Goal: Task Accomplishment & Management: Use online tool/utility

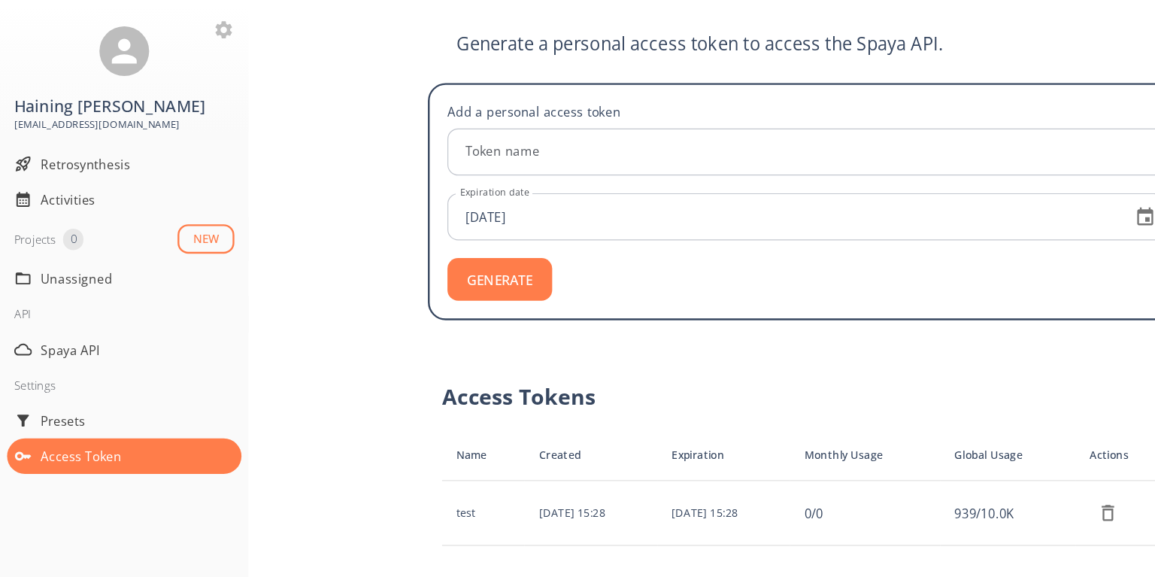
click at [308, 298] on div "Generate a personal access token to access the Spaya API. Add a personal access…" at bounding box center [683, 320] width 945 height 514
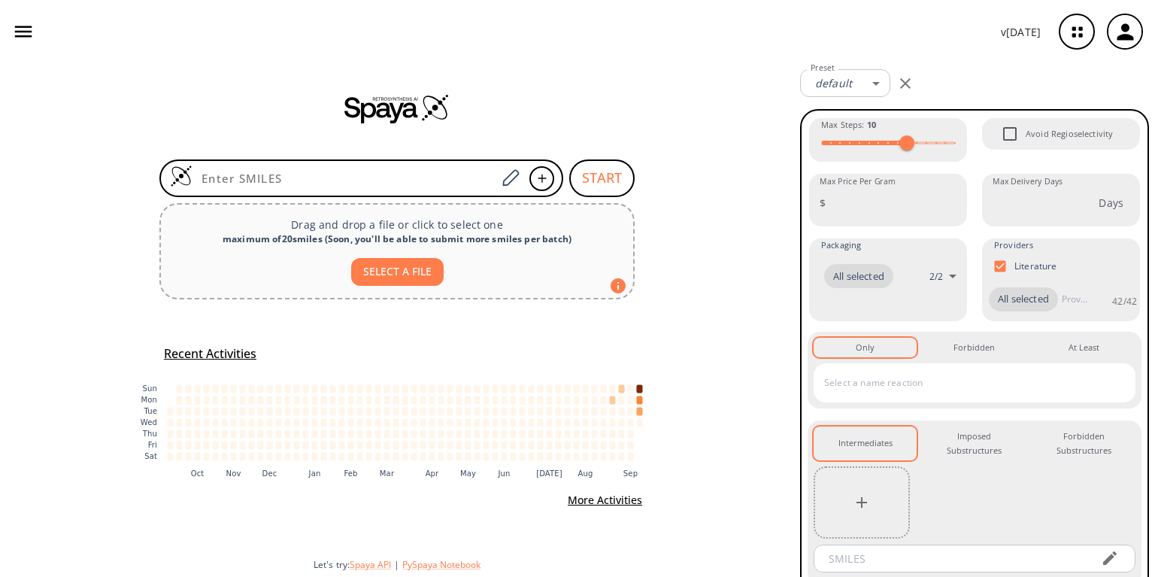
click at [24, 33] on icon "button" at bounding box center [23, 31] width 23 height 23
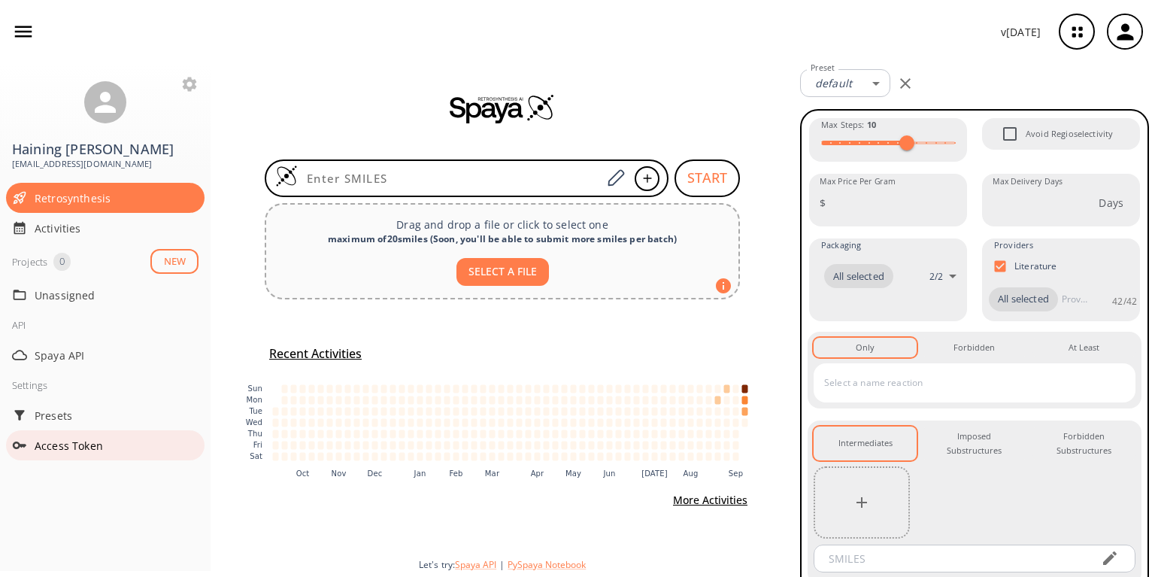
click at [56, 438] on span "Access Token" at bounding box center [117, 446] width 164 height 16
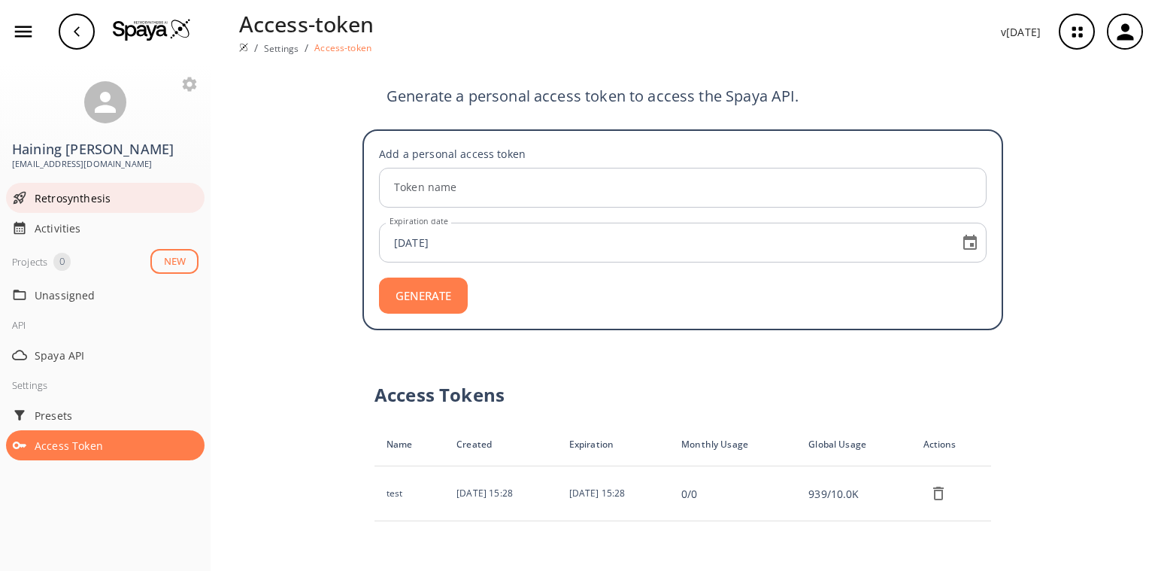
click at [62, 190] on span "Retrosynthesis" at bounding box center [117, 198] width 164 height 16
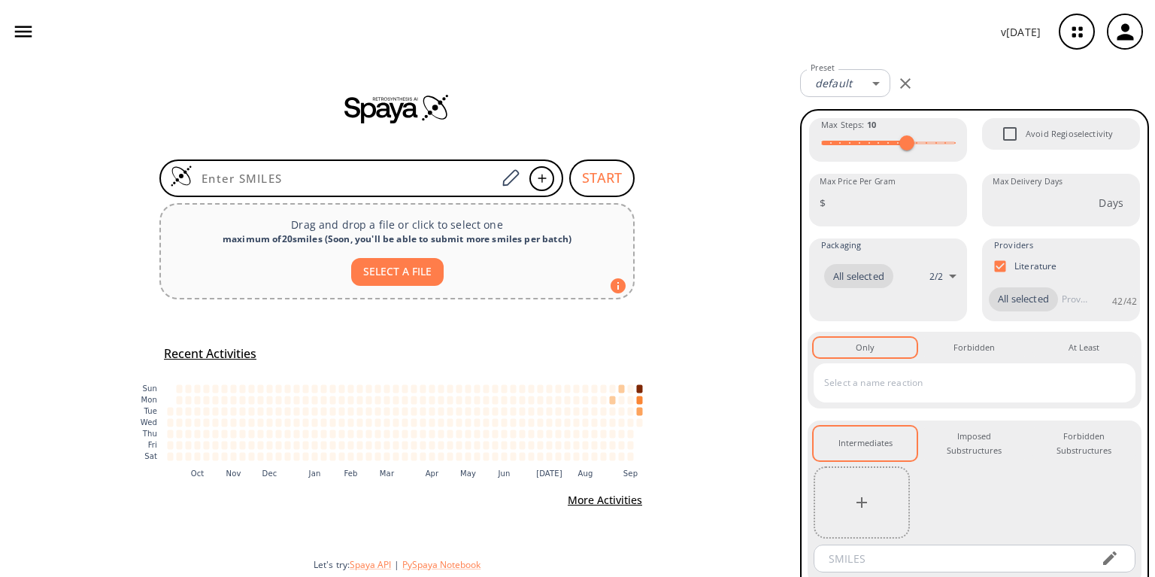
click at [8, 23] on button "button" at bounding box center [23, 31] width 35 height 35
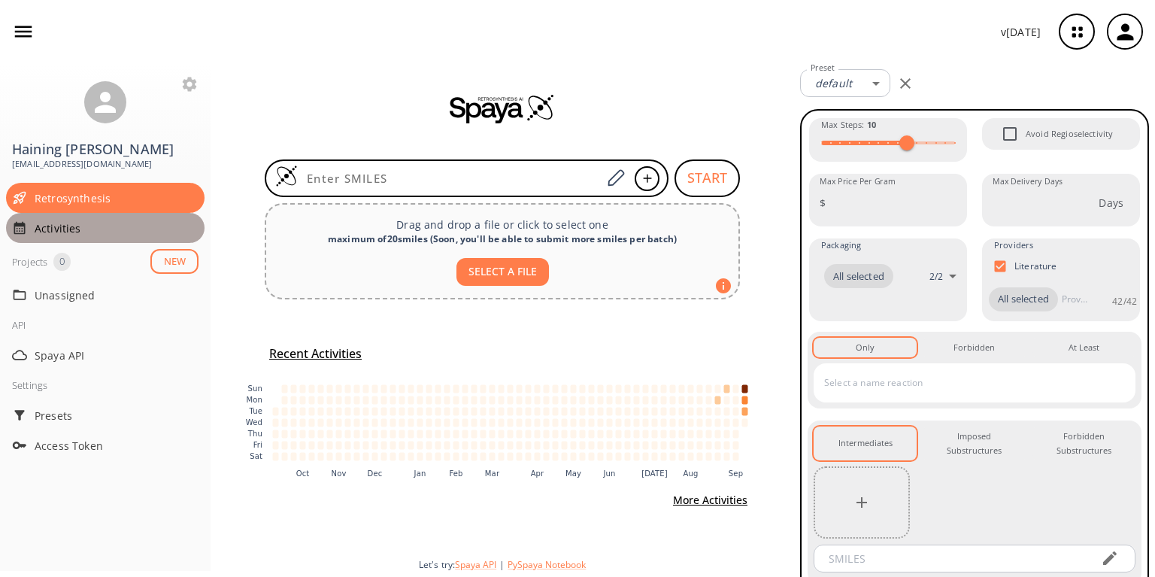
click at [55, 220] on span "Activities" at bounding box center [117, 228] width 164 height 16
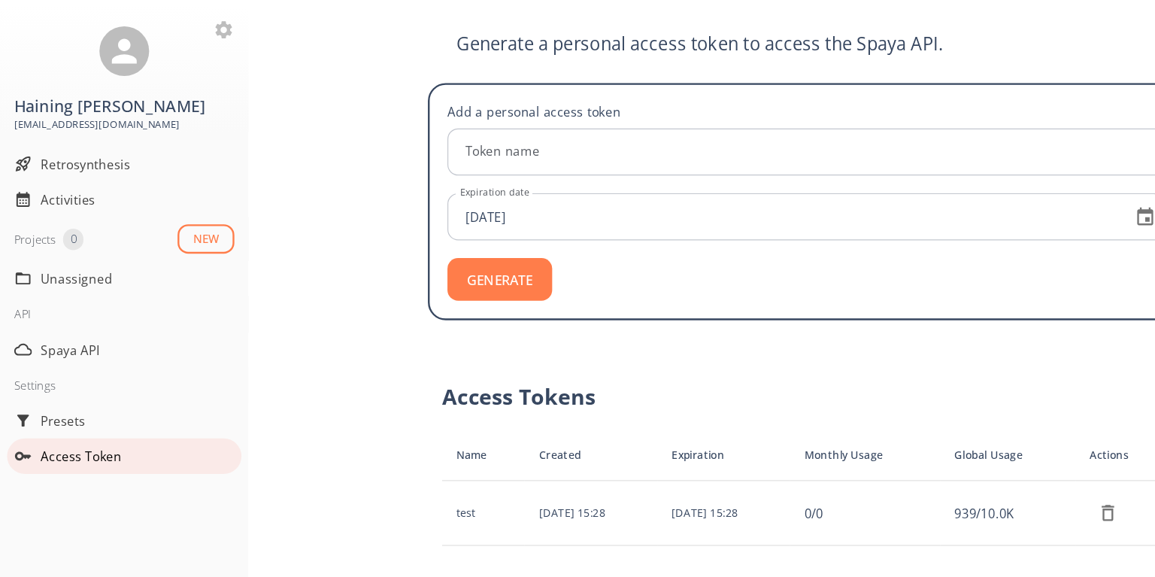
click at [58, 438] on span "Access Token" at bounding box center [117, 446] width 164 height 16
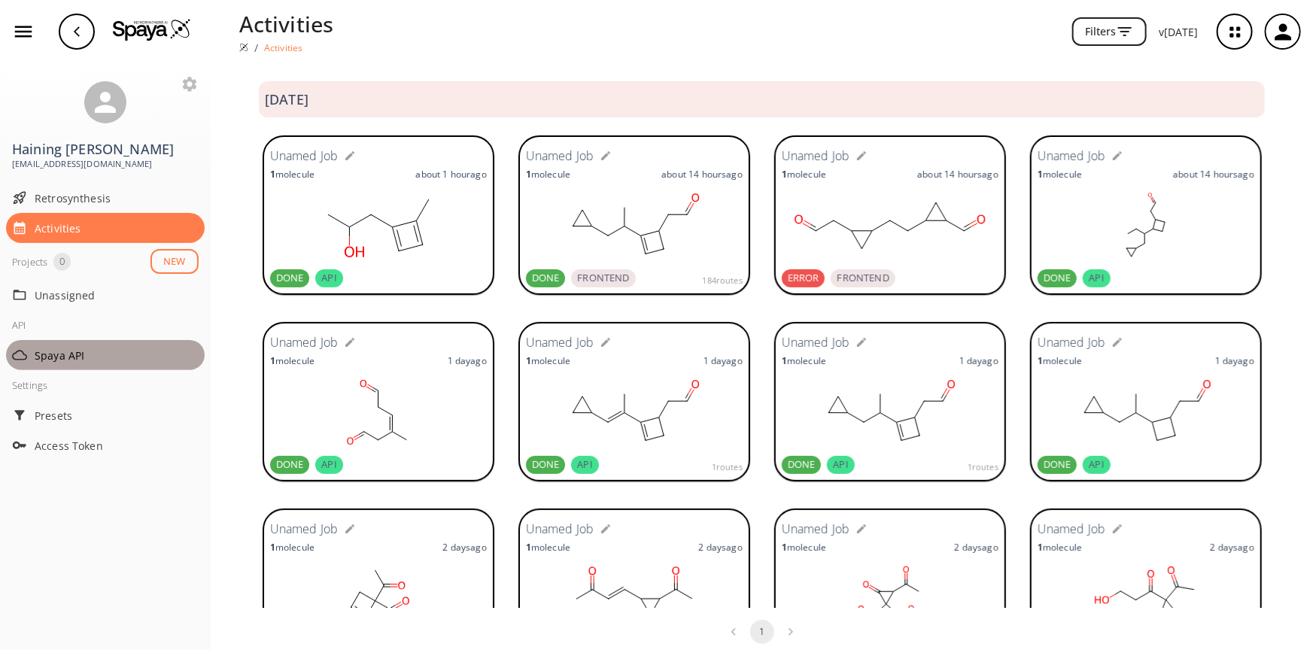
click at [63, 348] on span "Spaya API" at bounding box center [117, 356] width 164 height 16
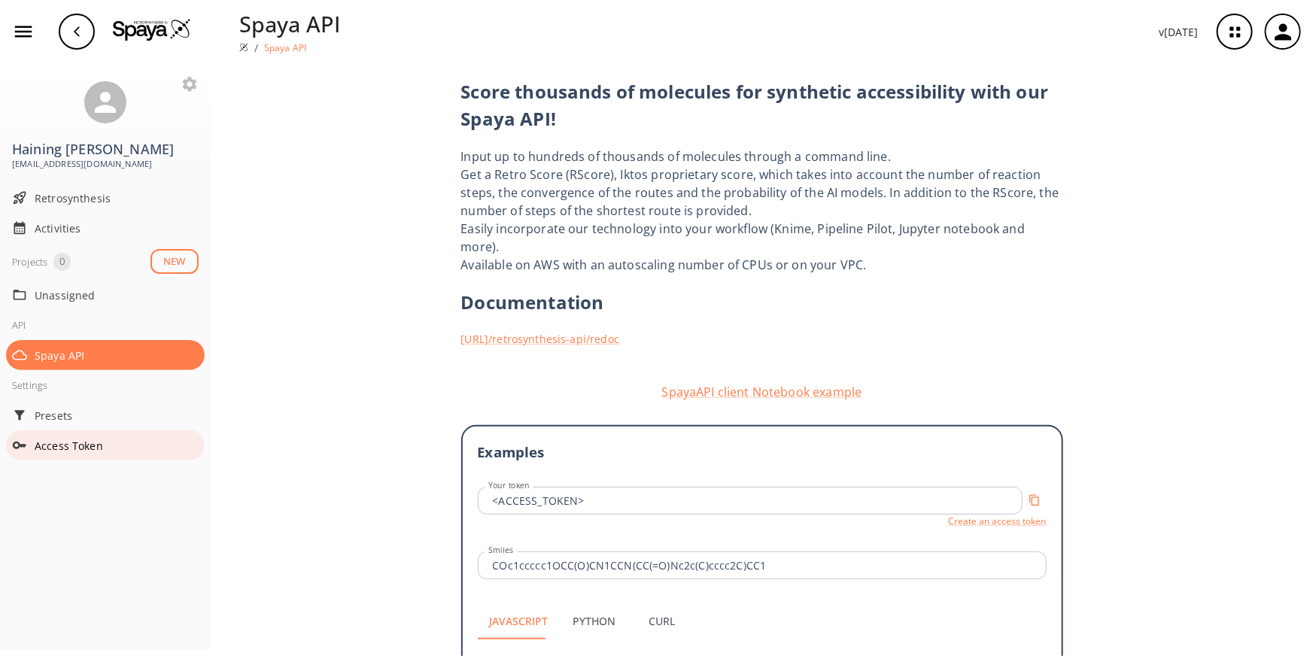
click at [74, 438] on span "Access Token" at bounding box center [117, 446] width 164 height 16
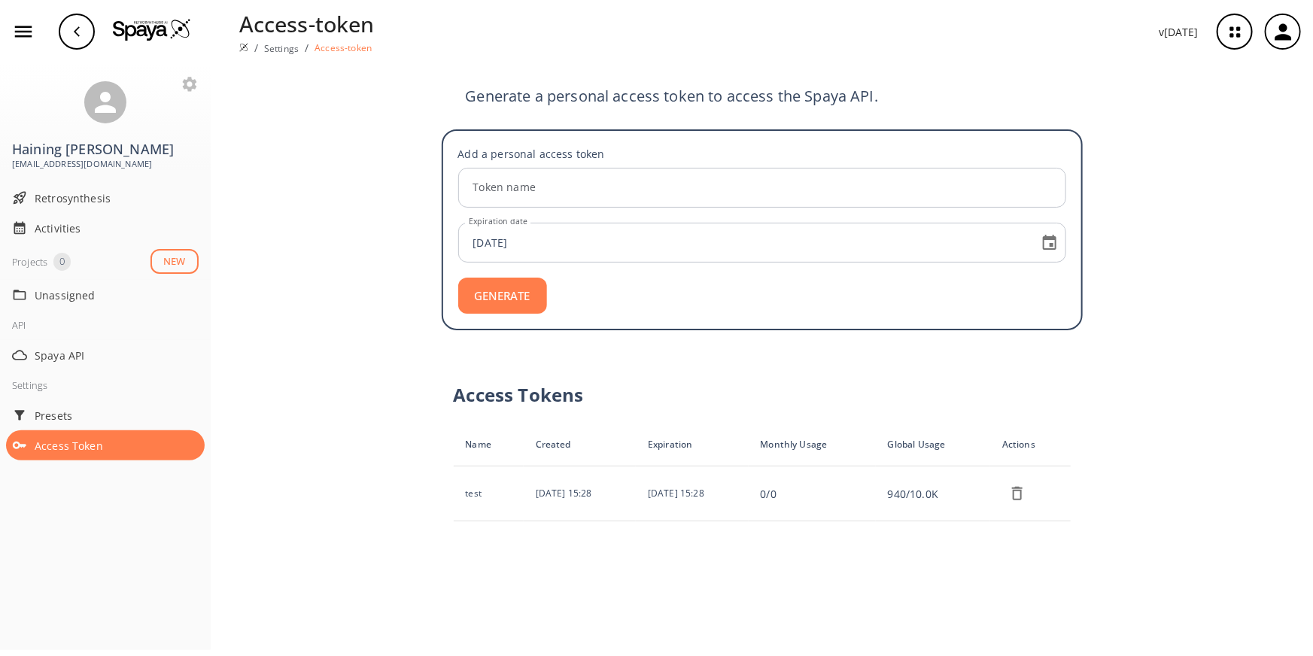
click at [403, 383] on div "Generate a personal access token to access the Spaya API. Add a personal access…" at bounding box center [762, 359] width 1102 height 593
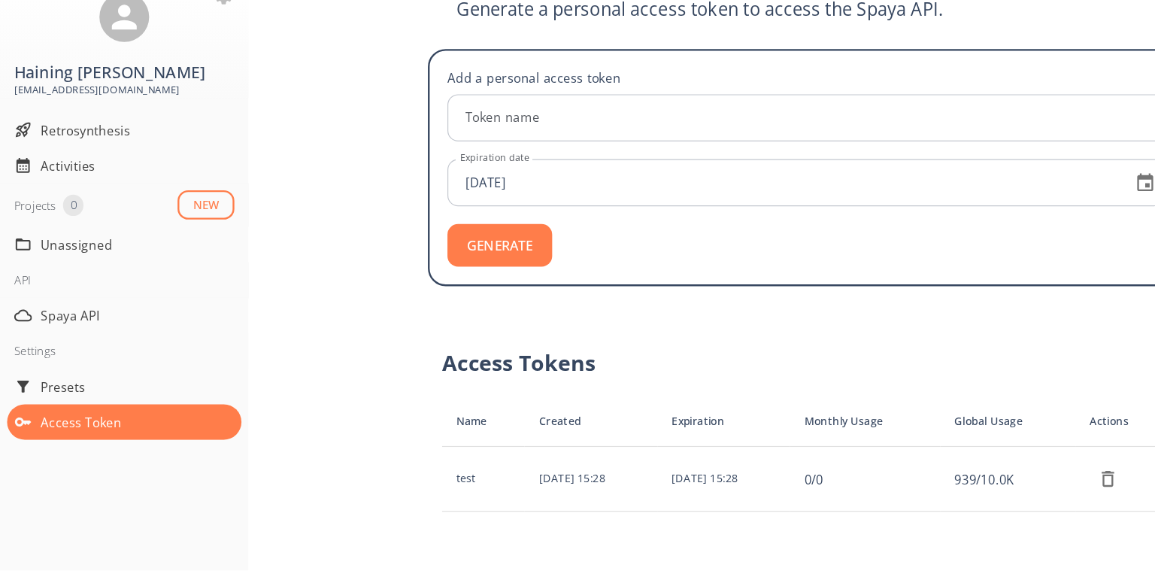
click at [269, 271] on div "Generate a personal access token to access the Spaya API. Add a personal access…" at bounding box center [683, 320] width 945 height 514
click at [830, 424] on th "Global Usage" at bounding box center [854, 445] width 114 height 43
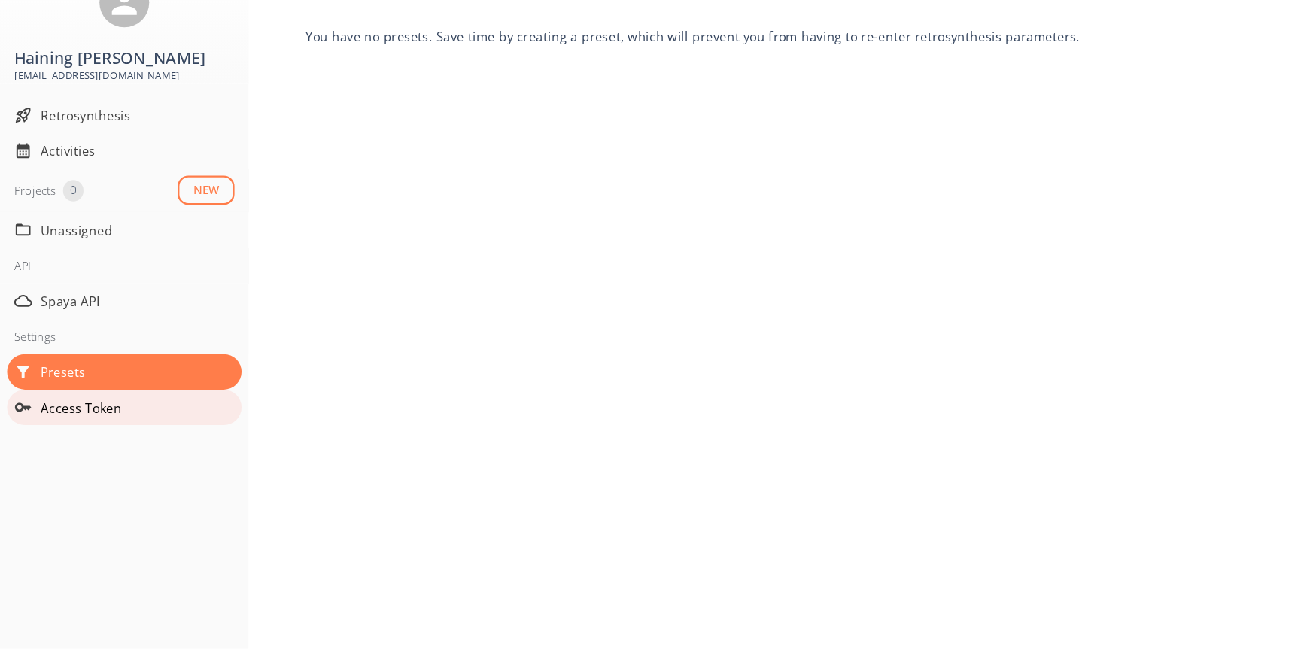
click at [77, 438] on span "Access Token" at bounding box center [117, 446] width 164 height 16
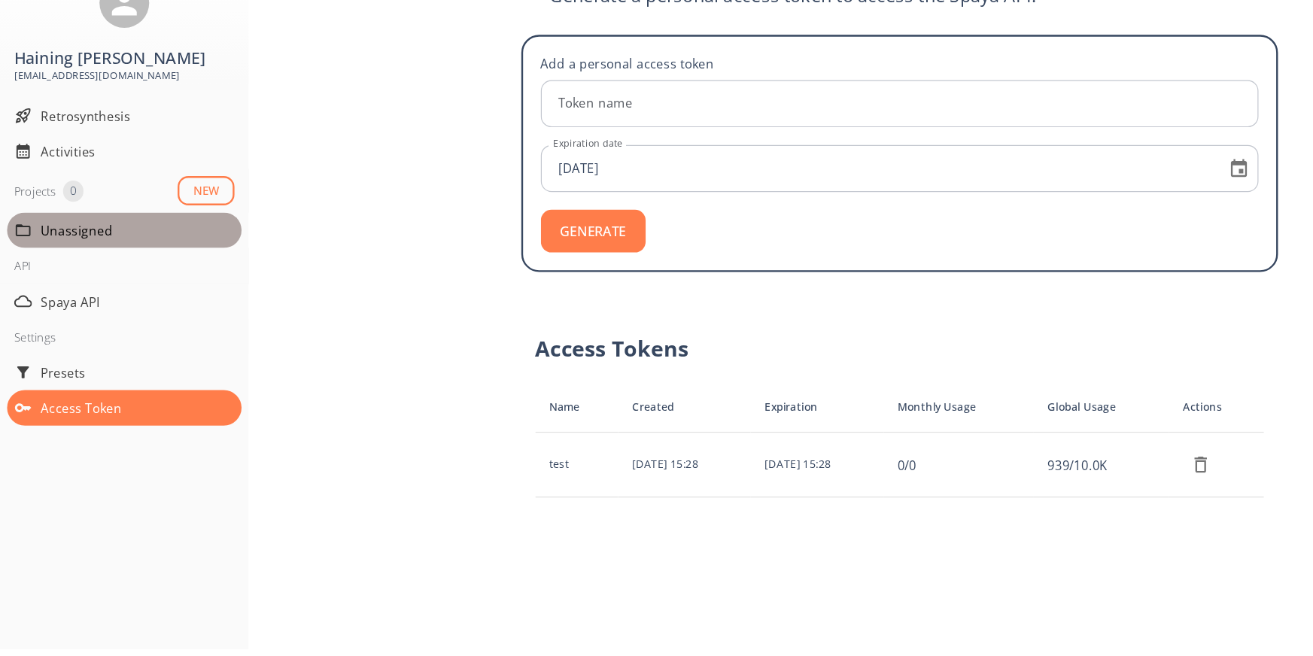
click at [83, 287] on span "Unassigned" at bounding box center [117, 295] width 164 height 16
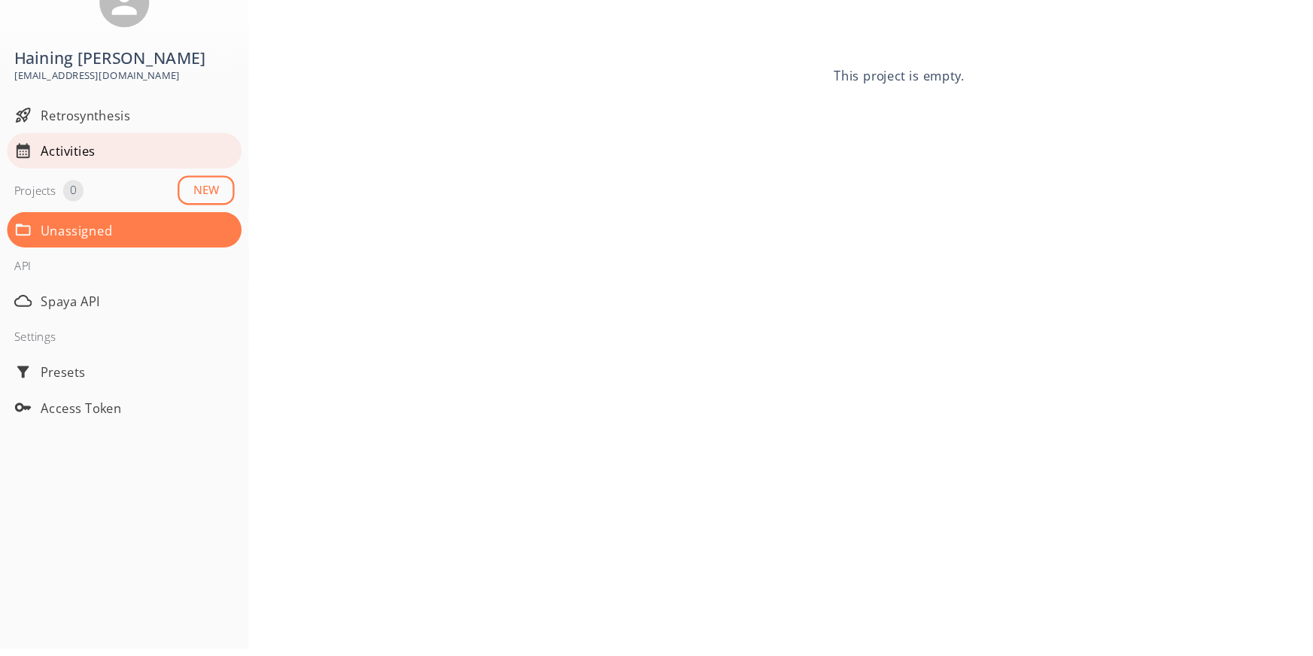
click at [77, 220] on span "Activities" at bounding box center [117, 228] width 164 height 16
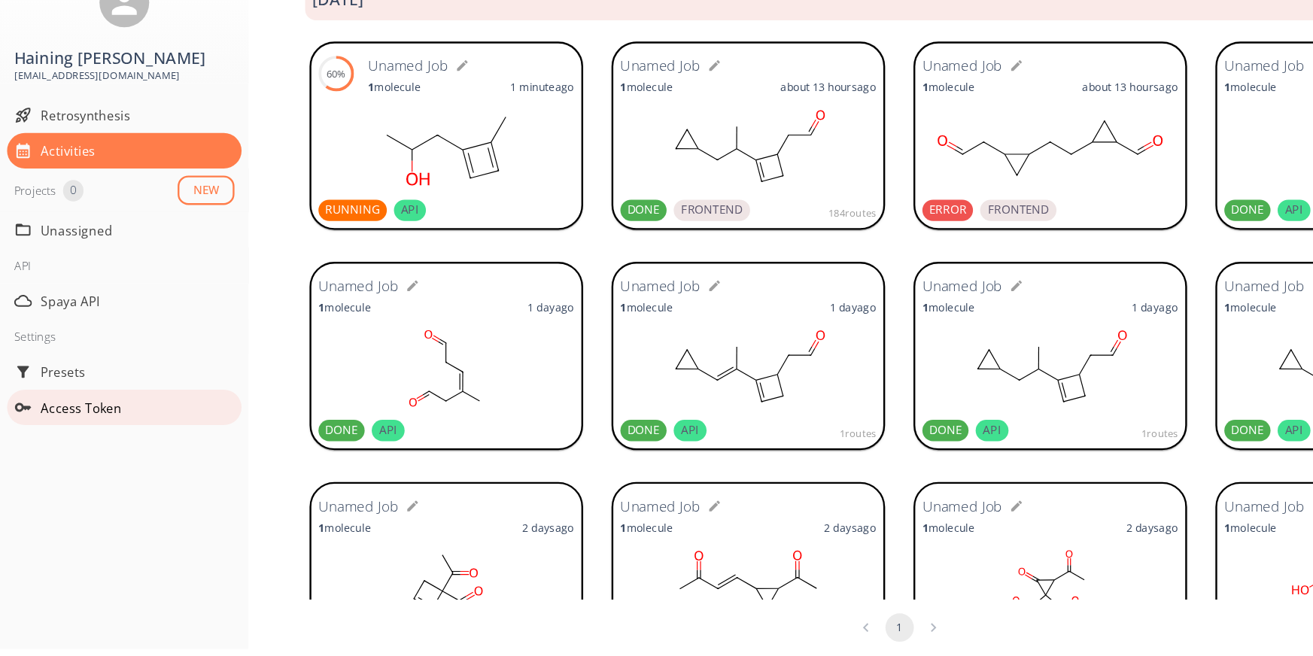
click at [61, 430] on div "Access Token" at bounding box center [105, 445] width 199 height 30
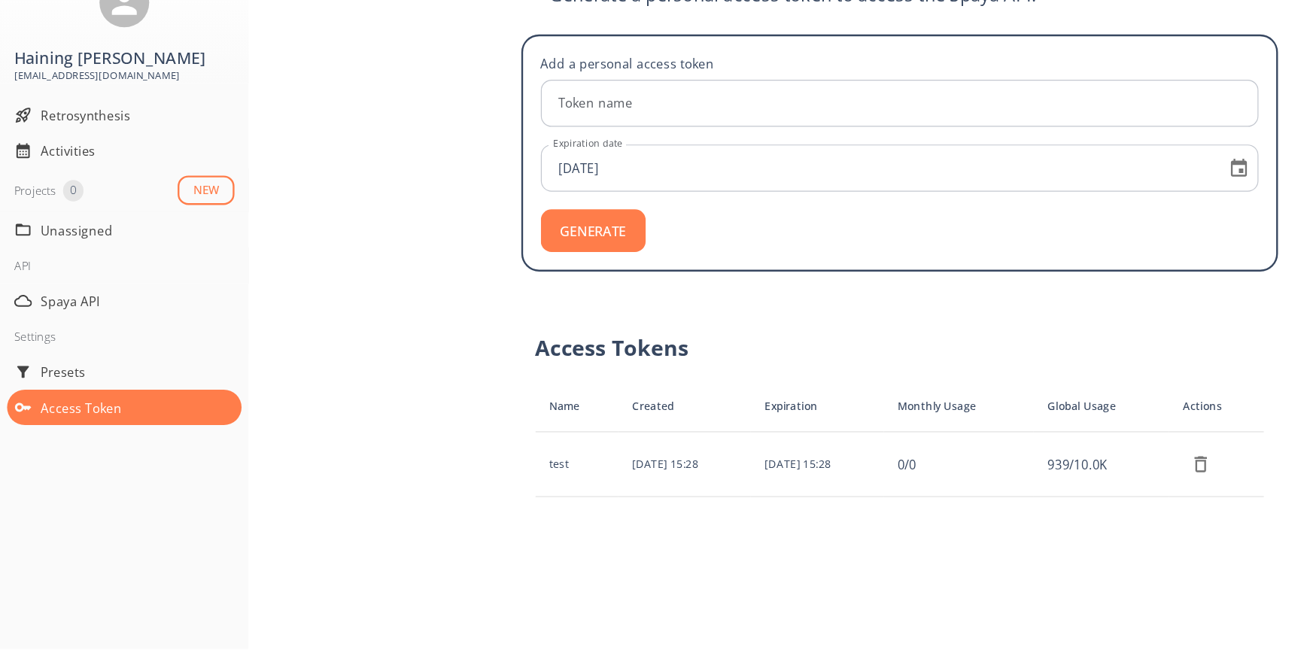
click at [915, 486] on p "939 / 10.0K" at bounding box center [933, 494] width 90 height 16
click at [561, 472] on div "Generate a personal access token to access the Spaya API. Add a personal access…" at bounding box center [762, 359] width 1102 height 593
click at [94, 193] on div "Retrosynthesis" at bounding box center [105, 198] width 199 height 30
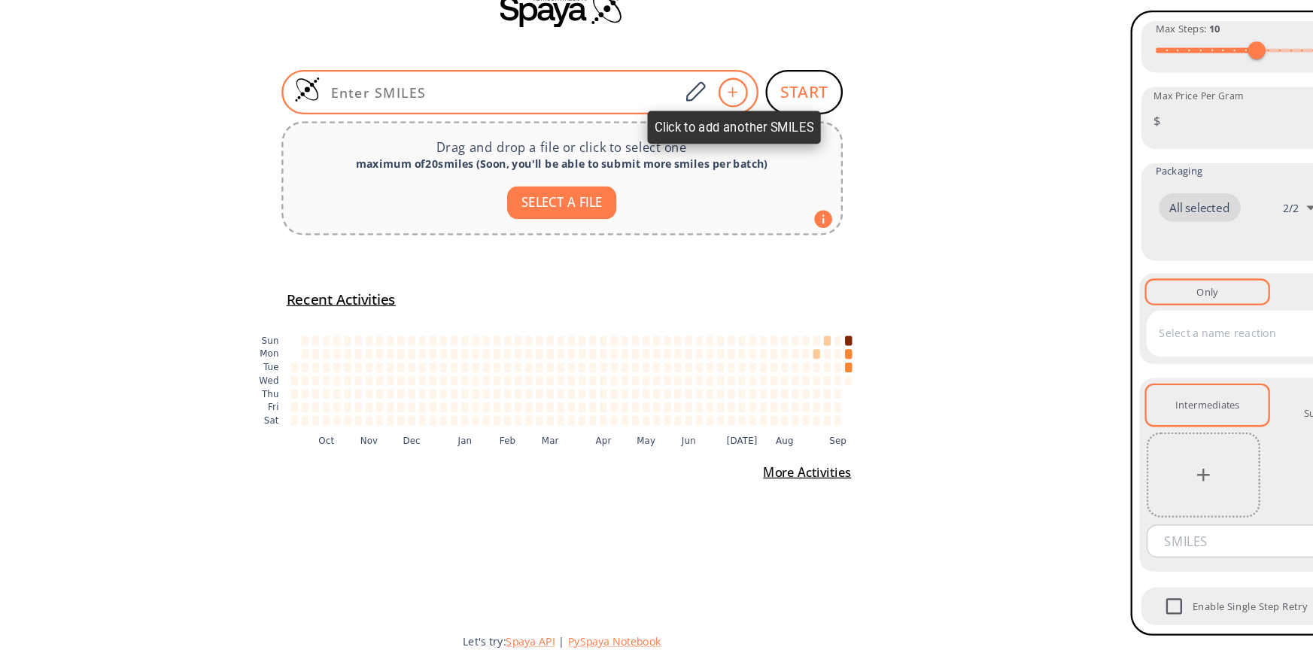
click at [619, 179] on icon at bounding box center [620, 178] width 15 height 9
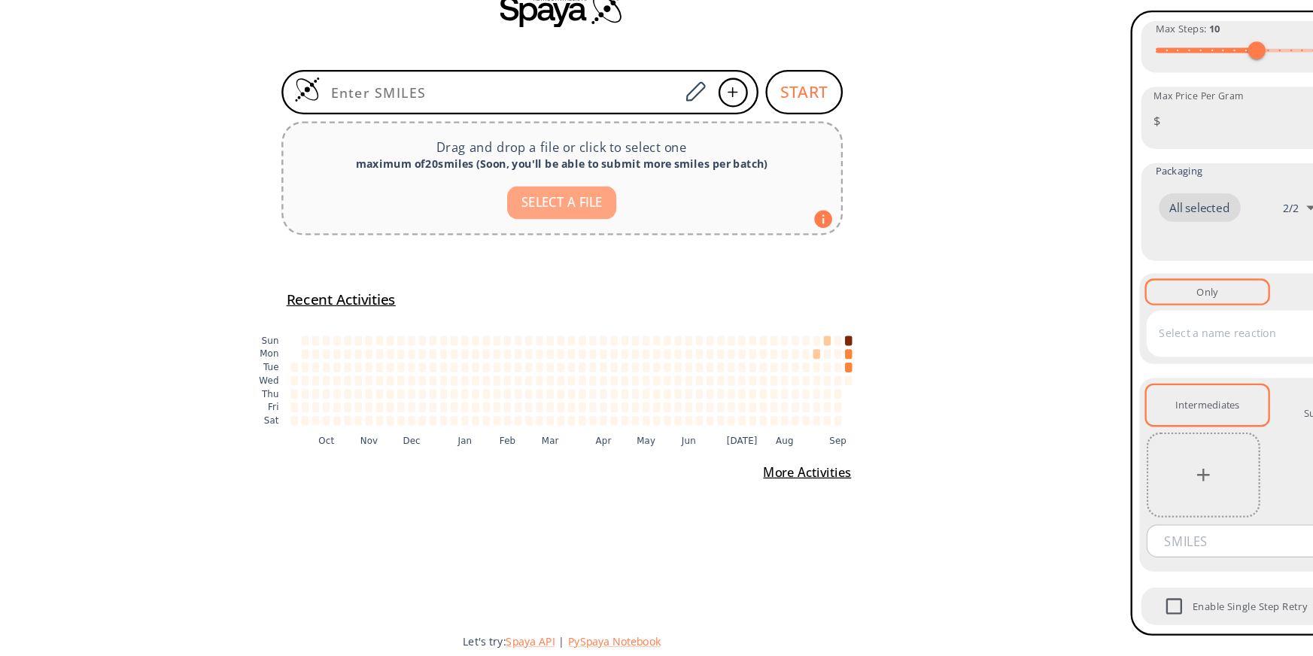
click at [497, 260] on button "SELECT A FILE" at bounding box center [476, 272] width 93 height 28
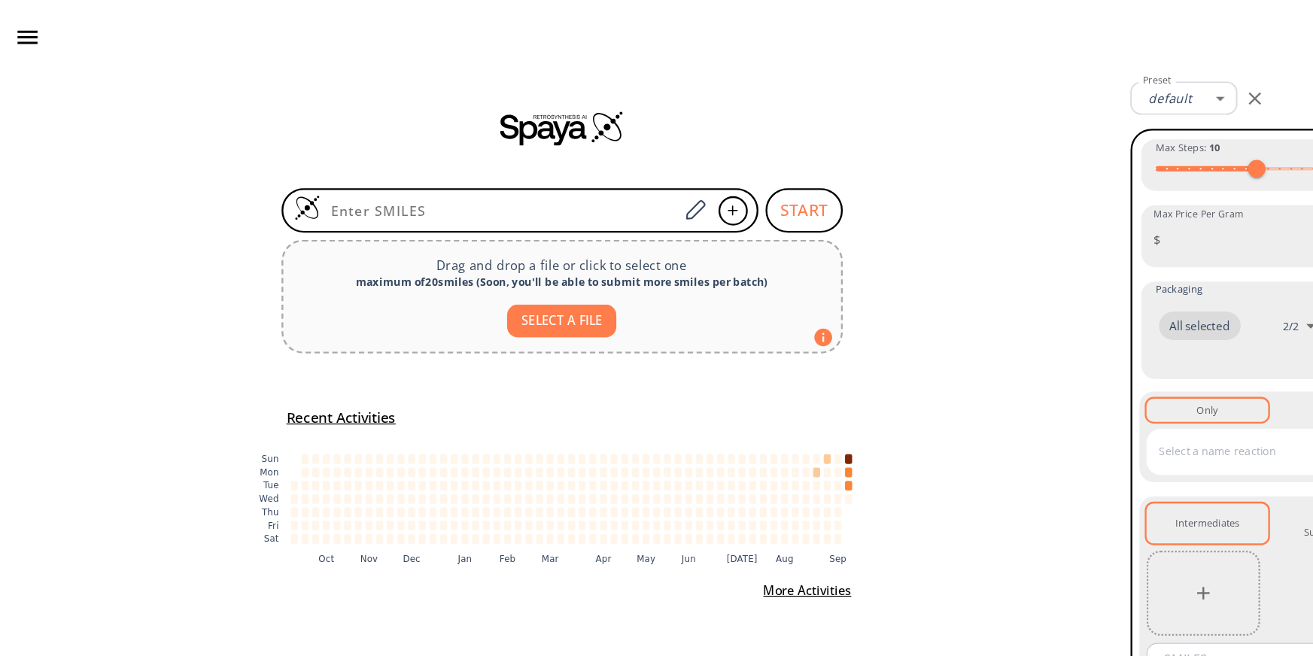
click at [30, 32] on icon "button" at bounding box center [23, 31] width 17 height 11
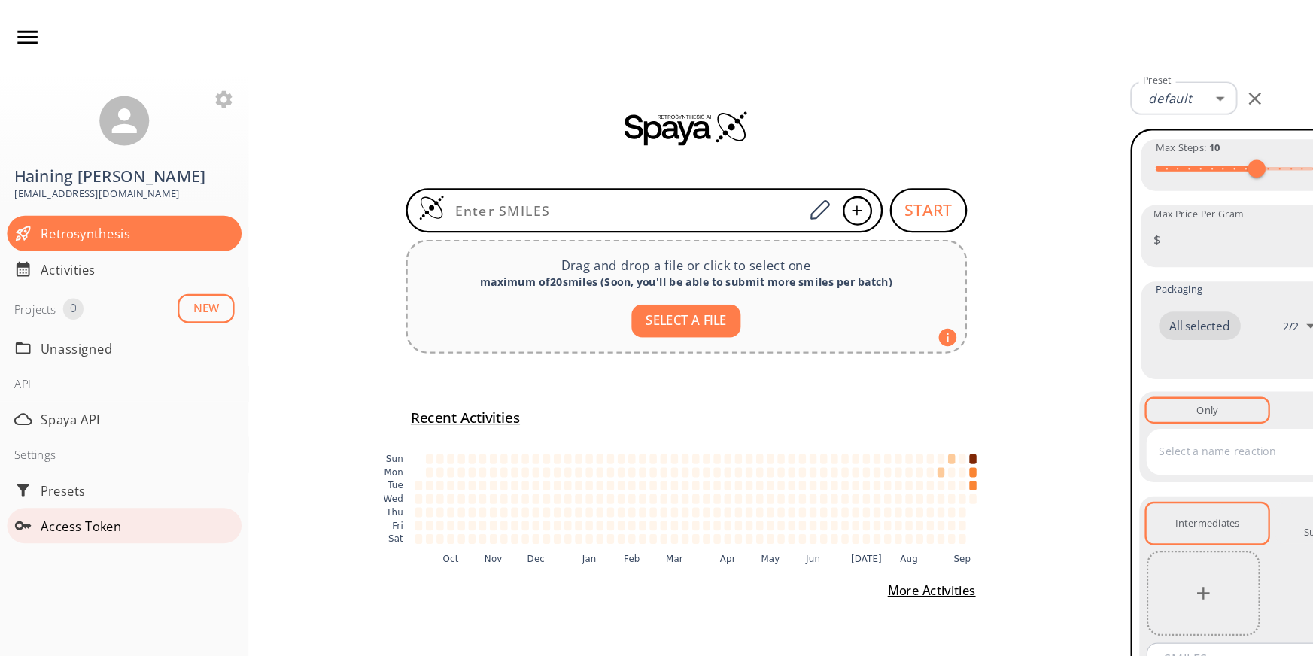
click at [58, 438] on span "Access Token" at bounding box center [117, 446] width 164 height 16
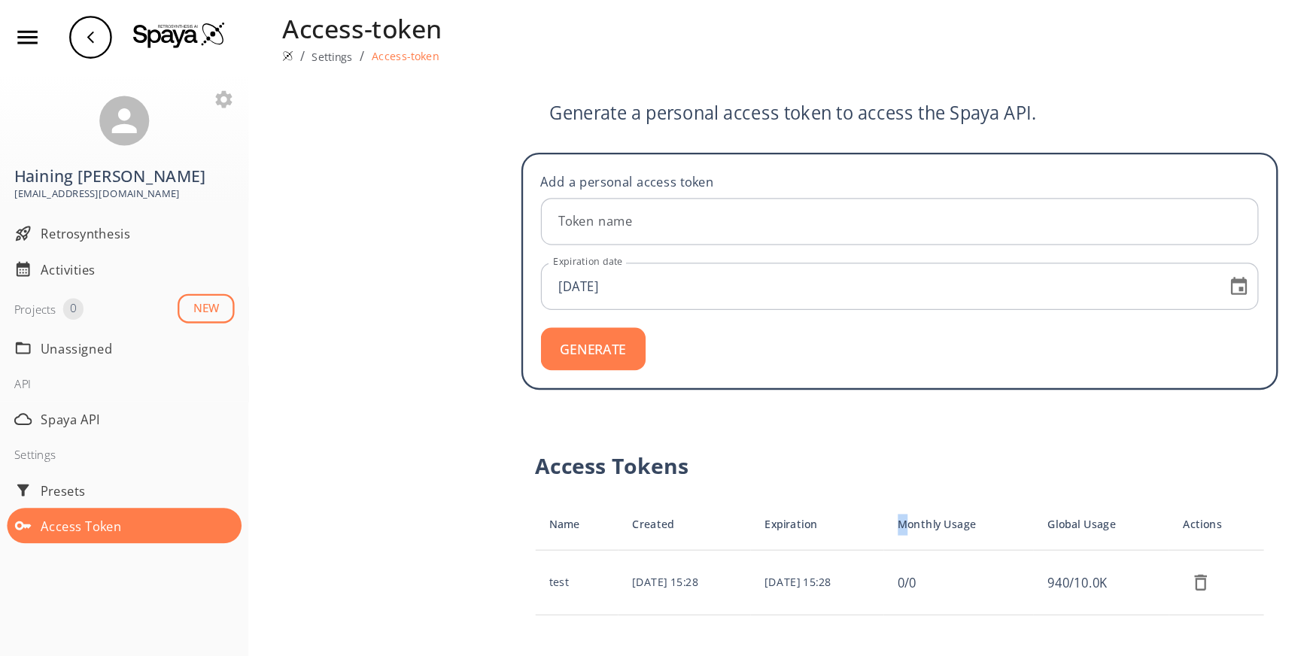
drag, startPoint x: 785, startPoint y: 390, endPoint x: 773, endPoint y: 382, distance: 14.2
click at [773, 424] on th "Monthly Usage" at bounding box center [811, 445] width 127 height 43
click at [58, 191] on div "Retrosynthesis" at bounding box center [105, 198] width 199 height 30
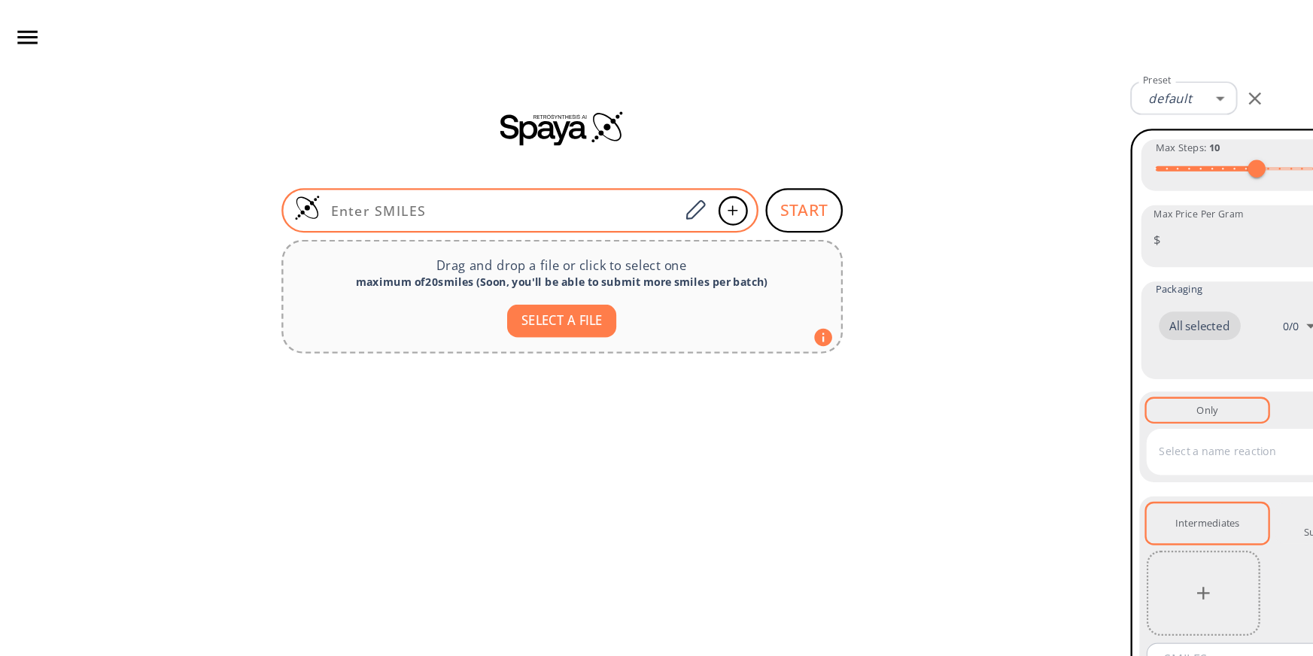
click at [395, 175] on input at bounding box center [424, 178] width 304 height 15
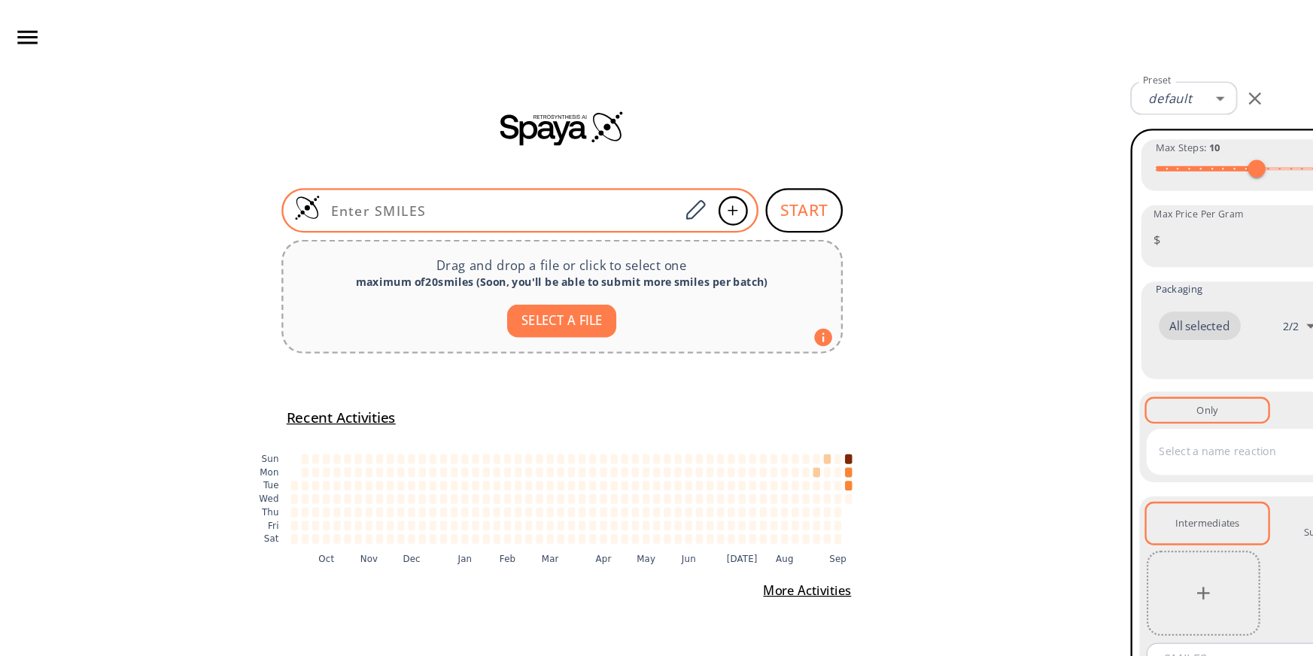
paste input "CC(CCO)C1CCCC1"
type input "CC(CCO)C1CCCC1"
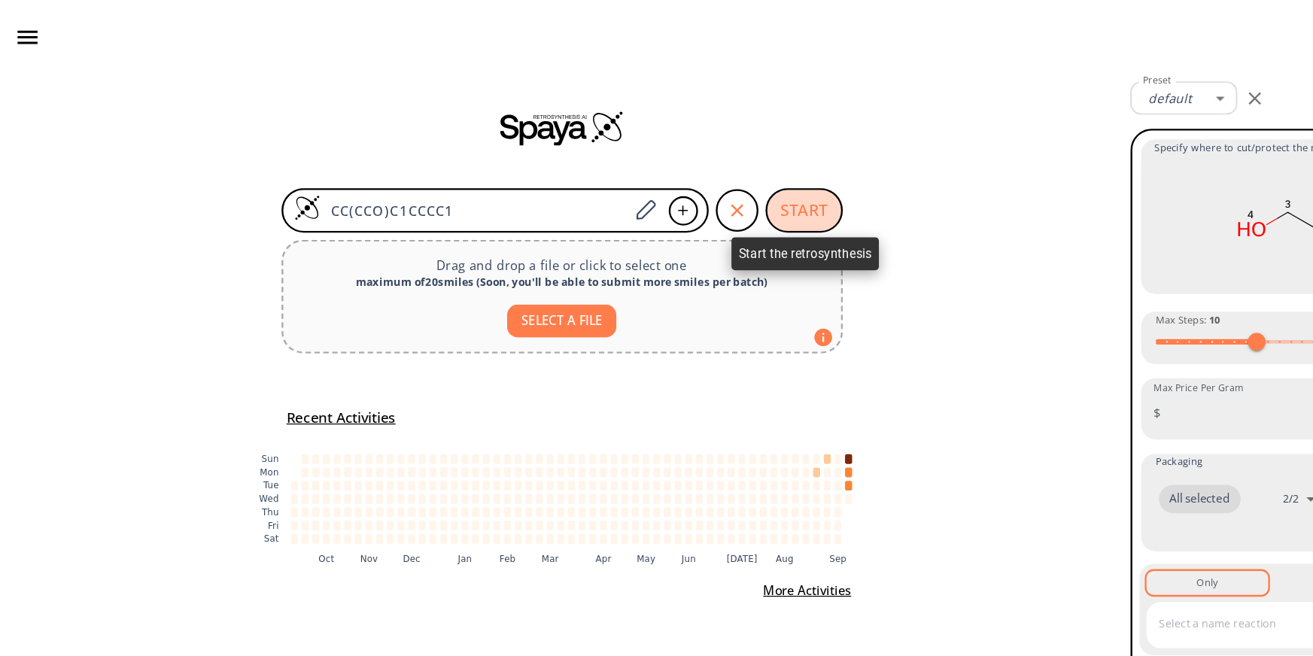
click at [681, 171] on button "START" at bounding box center [680, 178] width 65 height 38
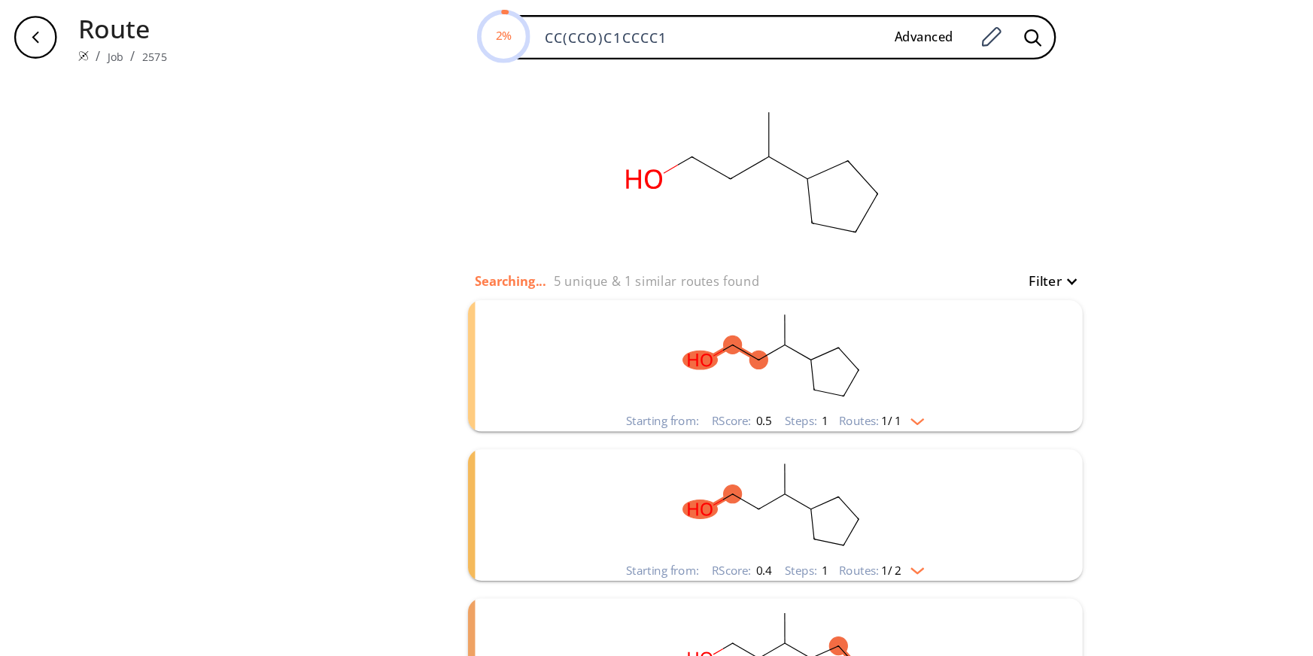
click at [642, 350] on span "0.5" at bounding box center [646, 357] width 15 height 14
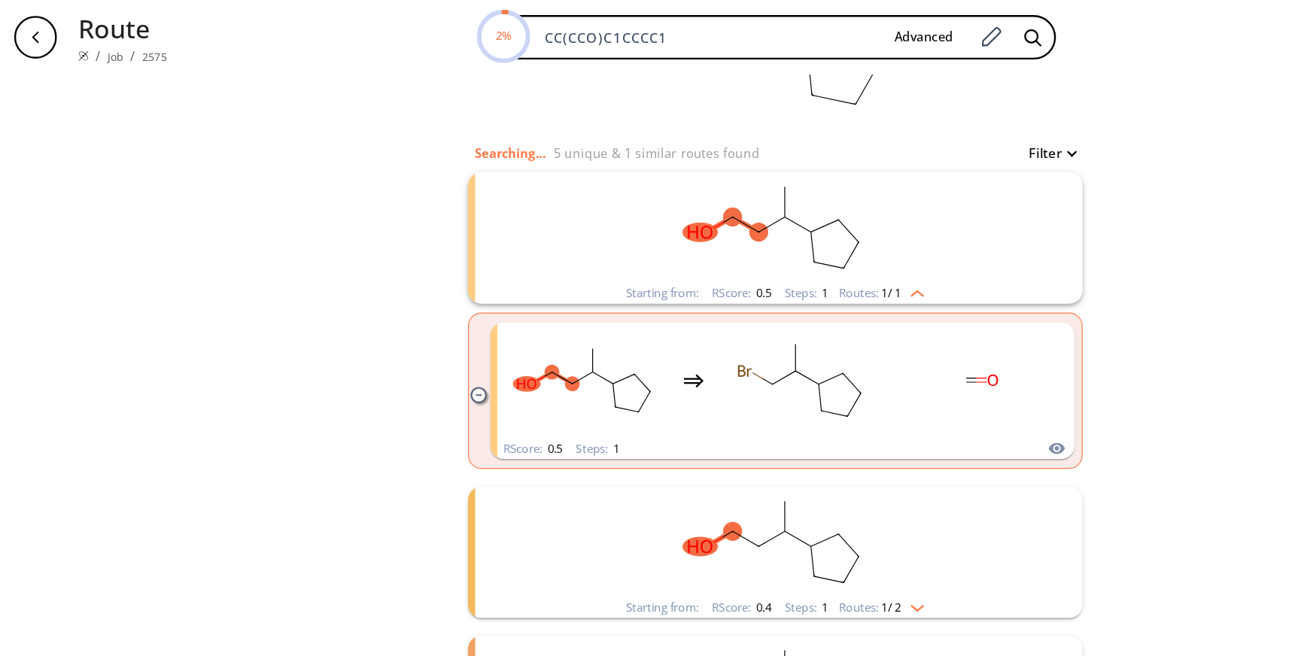
scroll to position [173, 0]
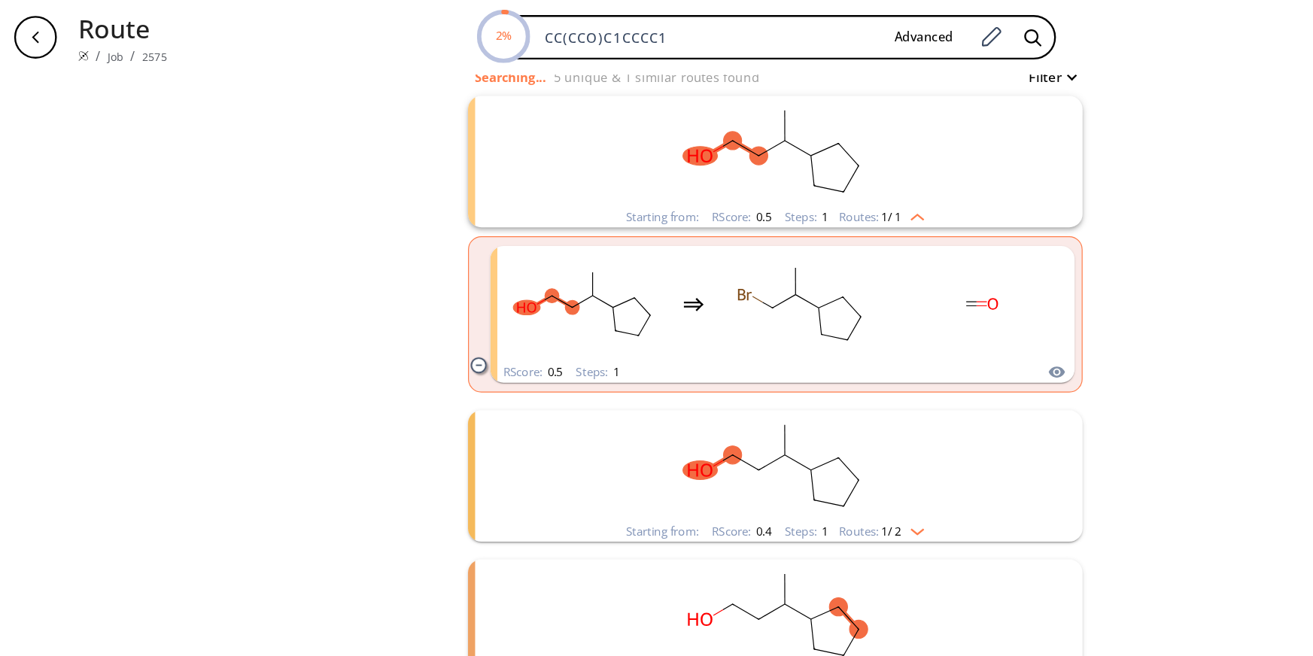
click at [812, 383] on rect "clusters" at bounding box center [656, 395] width 391 height 94
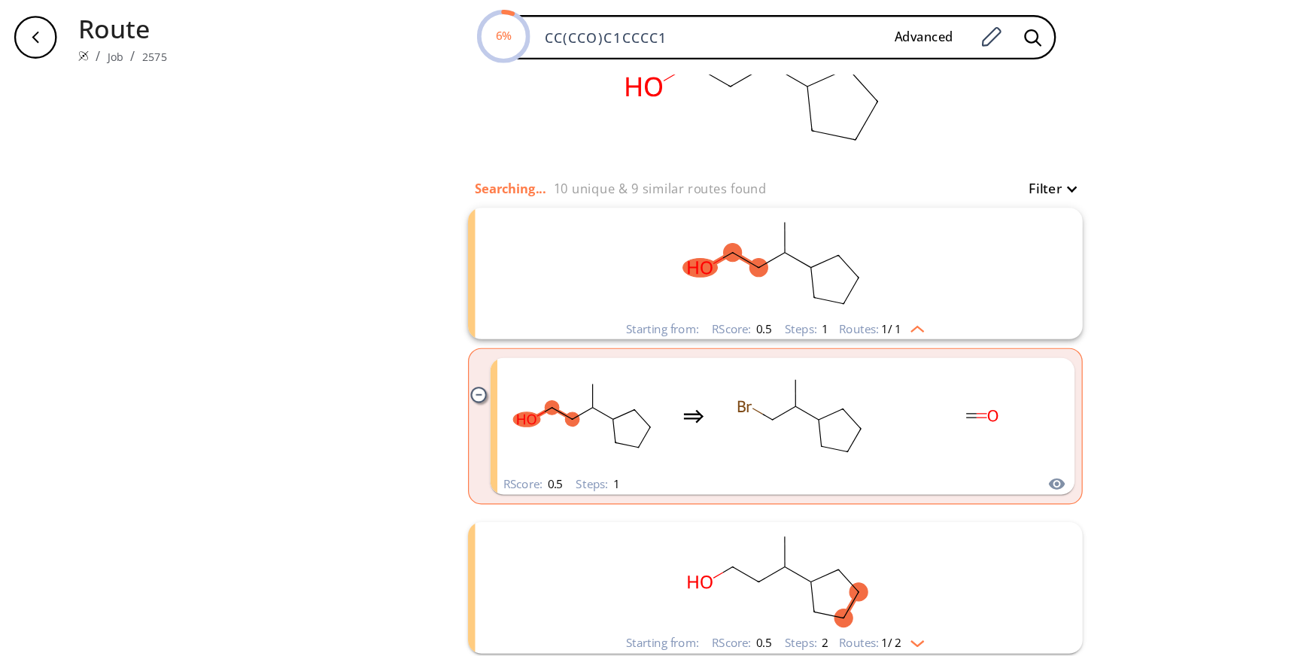
scroll to position [58, 0]
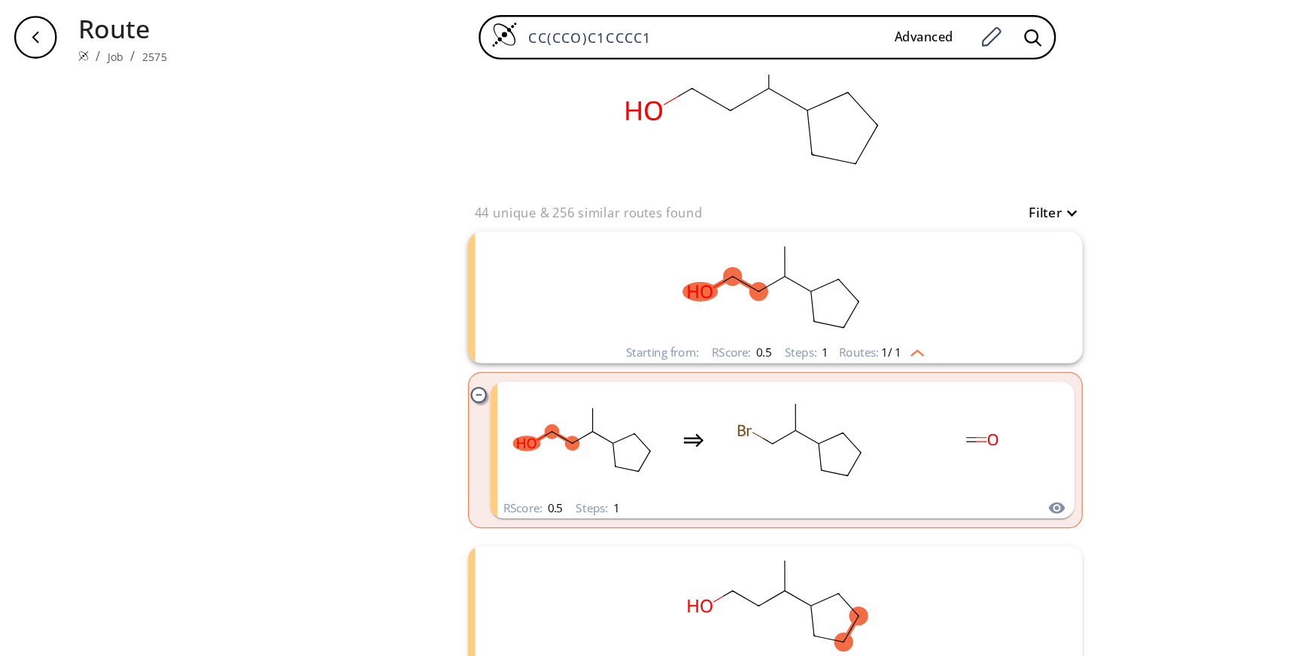
drag, startPoint x: 597, startPoint y: 29, endPoint x: 229, endPoint y: 24, distance: 367.1
click at [229, 24] on div "CC(CCO)C1CCCC1 Advanced" at bounding box center [649, 32] width 993 height 38
paste input "c1cc(ccc1CC=O)CNC2CC2"
type input "c1cc(ccc1CC=O)CNC2CC2"
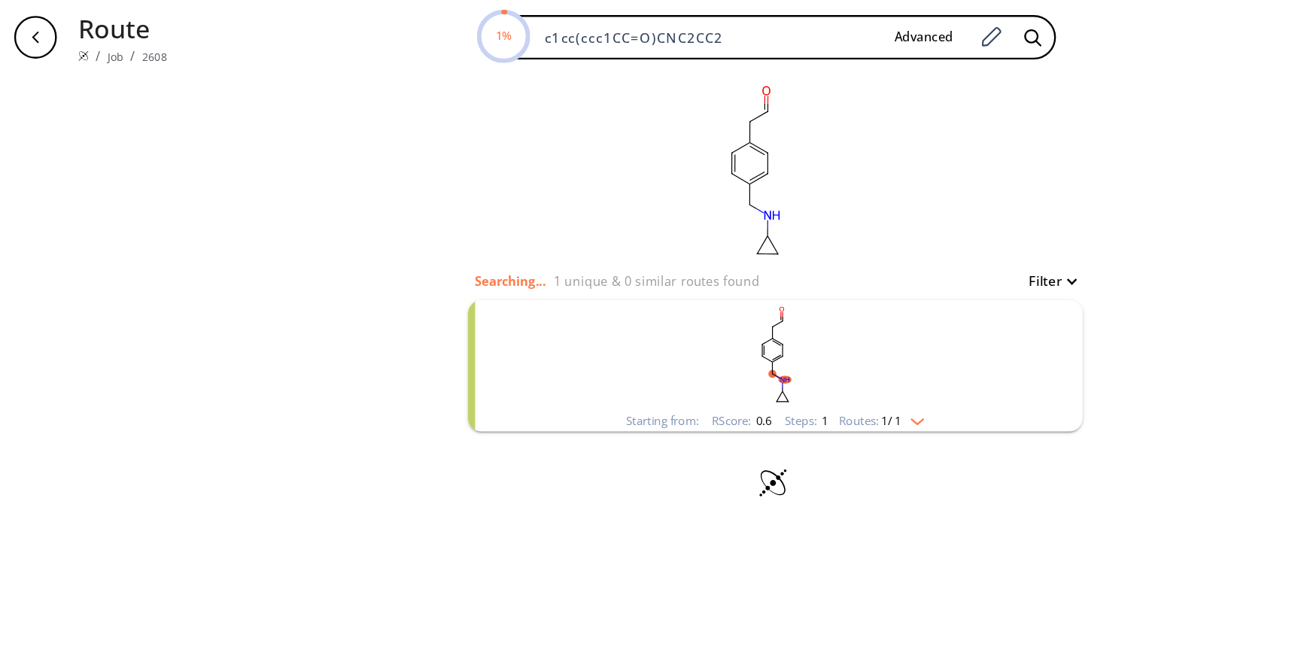
click at [783, 351] on img "clusters" at bounding box center [774, 354] width 20 height 12
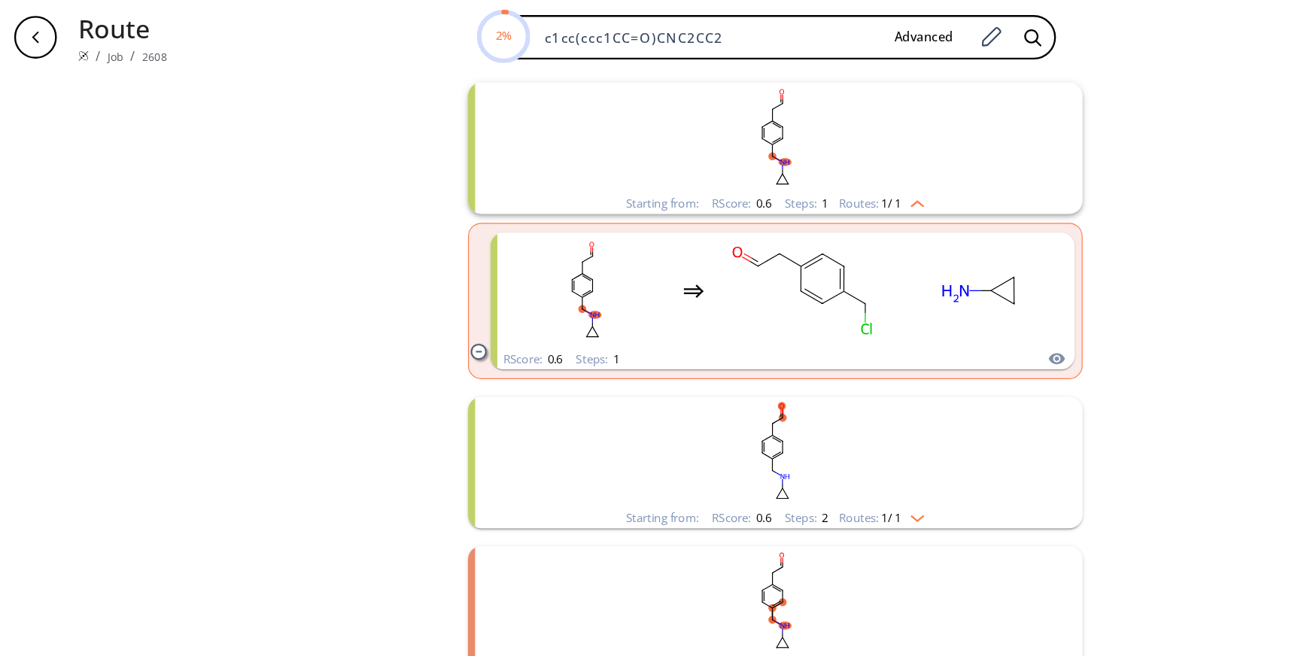
scroll to position [173, 0]
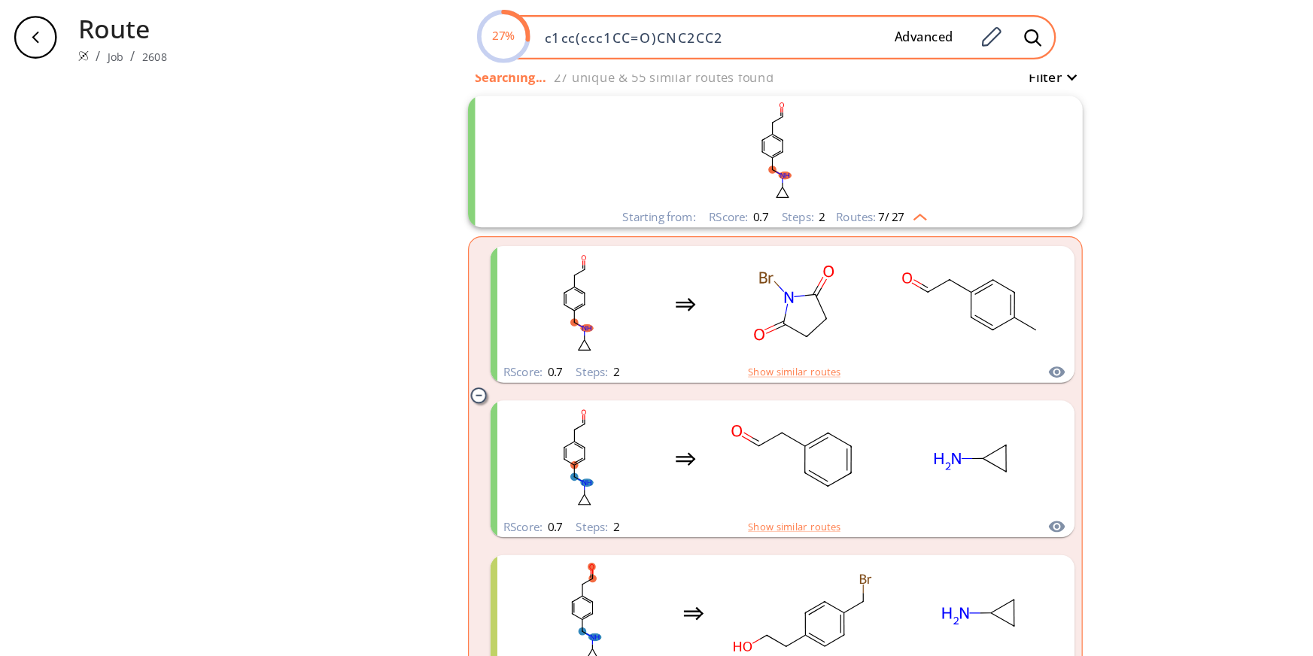
click at [614, 37] on input "c1cc(ccc1CC=O)CNC2CC2" at bounding box center [598, 31] width 293 height 15
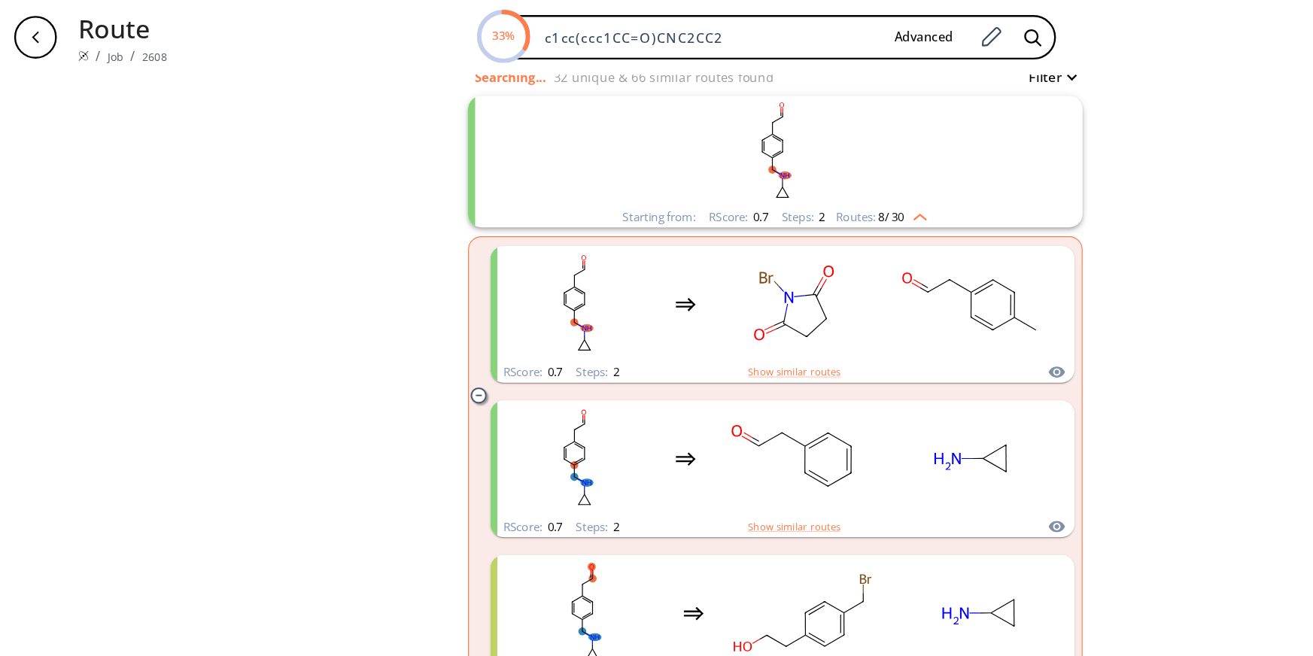
click at [399, 336] on icon "clusters" at bounding box center [405, 334] width 13 height 13
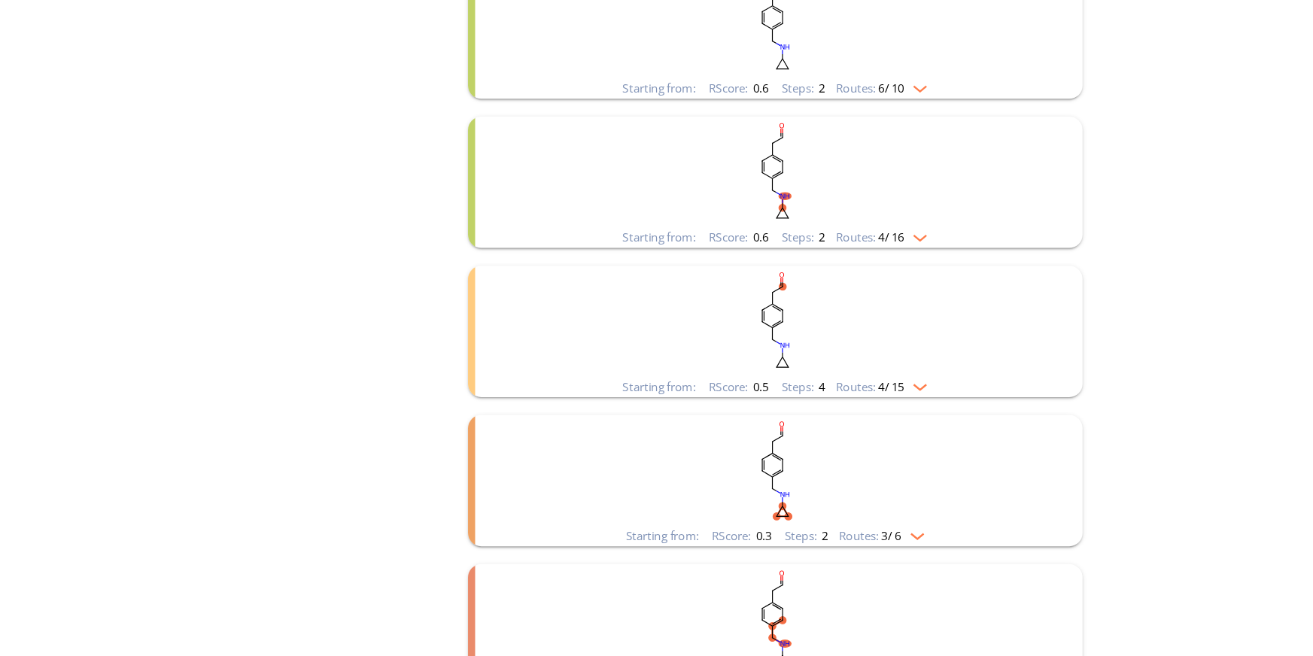
scroll to position [429, 0]
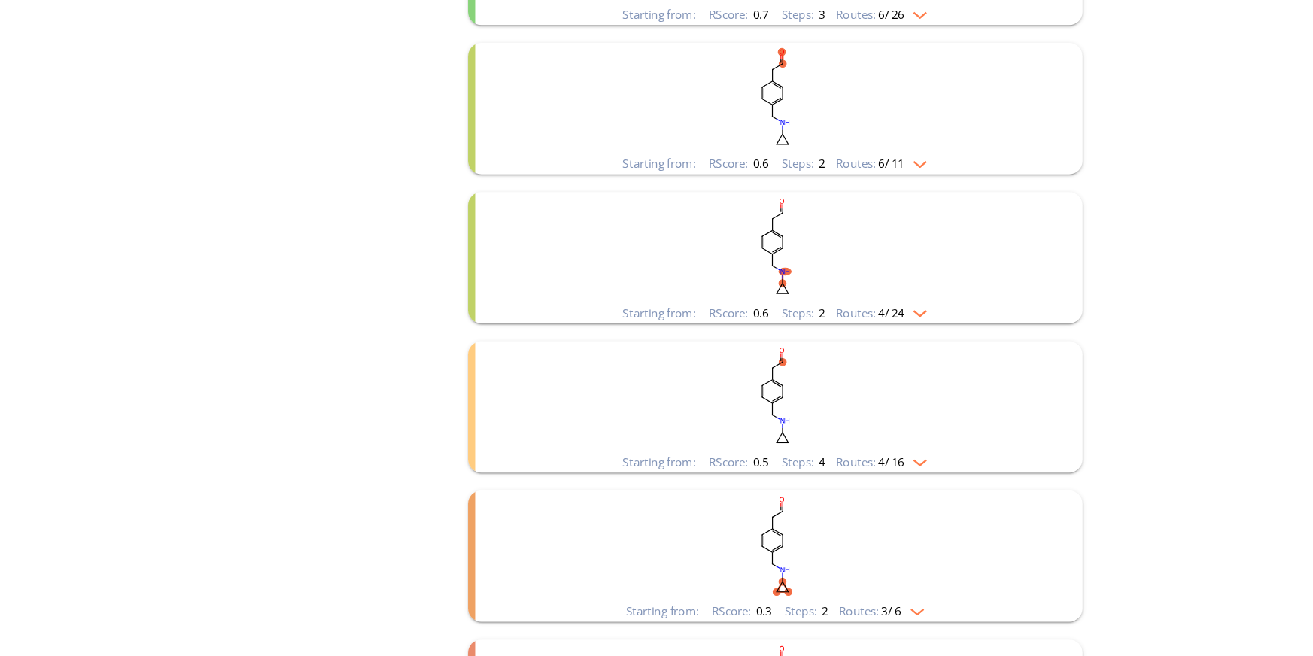
click at [1062, 356] on div "clear Searching... 35 unique & 91 similar routes found Filter Starting from: RS…" at bounding box center [656, 263] width 1313 height 1143
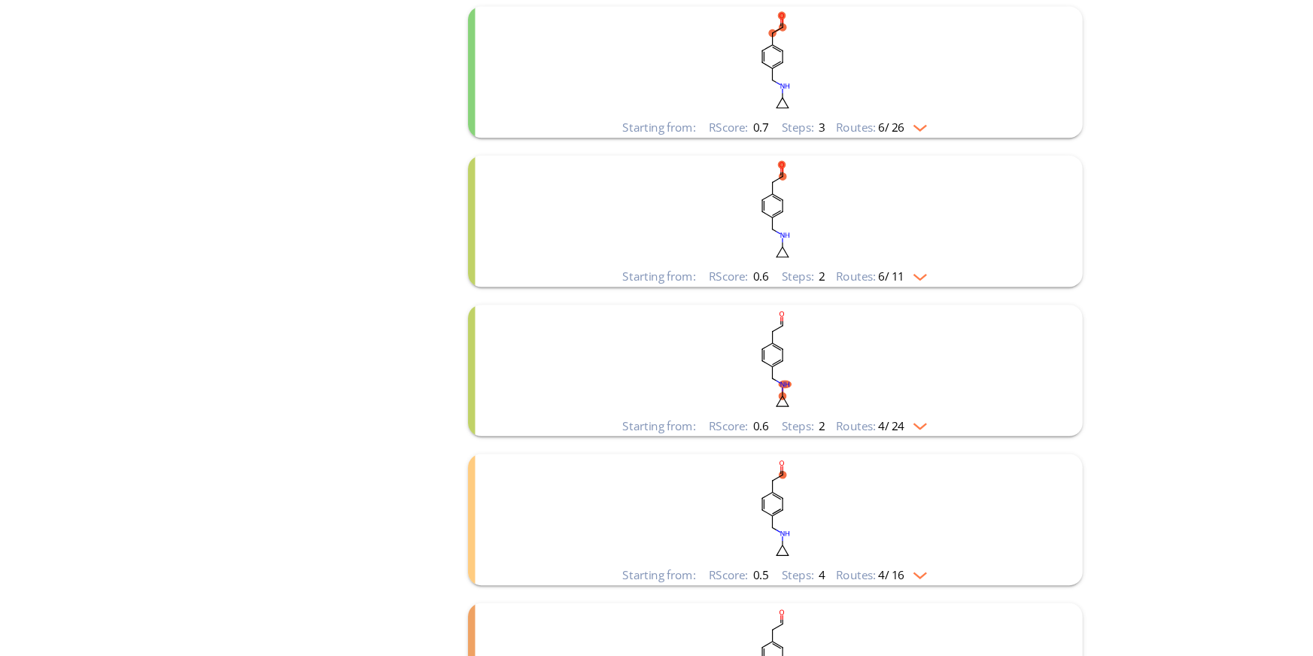
scroll to position [255, 0]
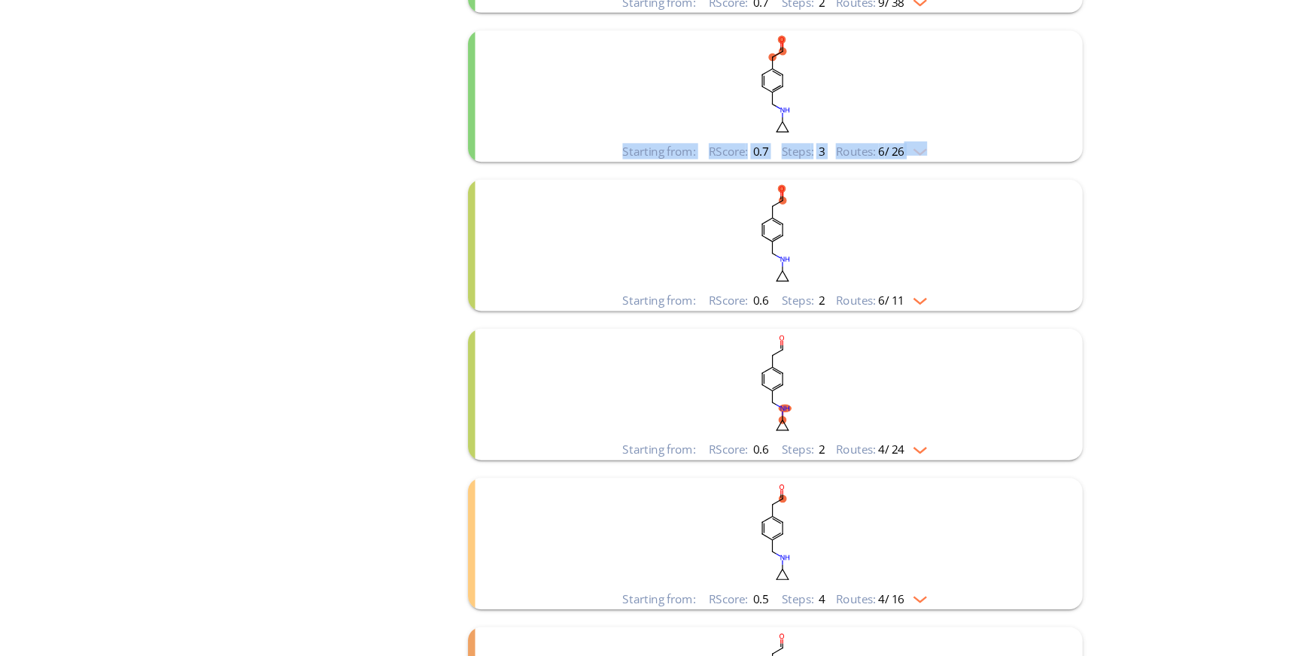
drag, startPoint x: 1104, startPoint y: 339, endPoint x: 1069, endPoint y: 197, distance: 145.6
click at [1073, 203] on div "clear Searching... 35 unique & 91 similar routes found Filter Starting from: RS…" at bounding box center [656, 379] width 1313 height 1143
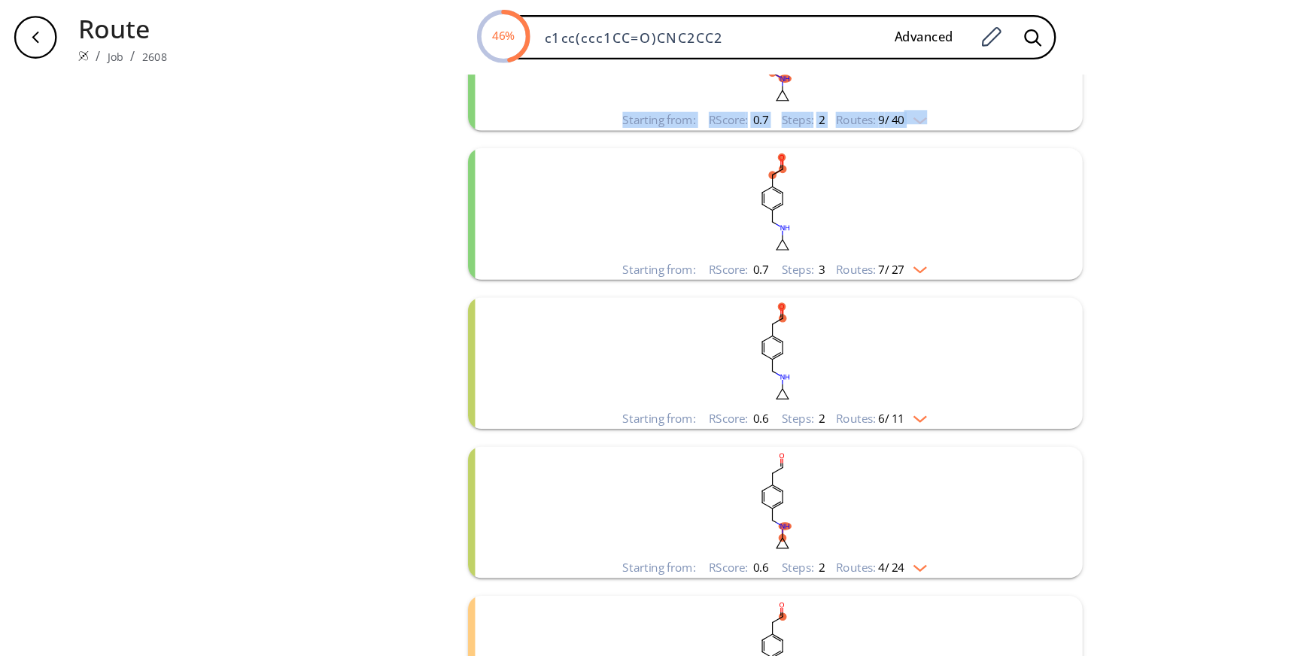
scroll to position [0, 0]
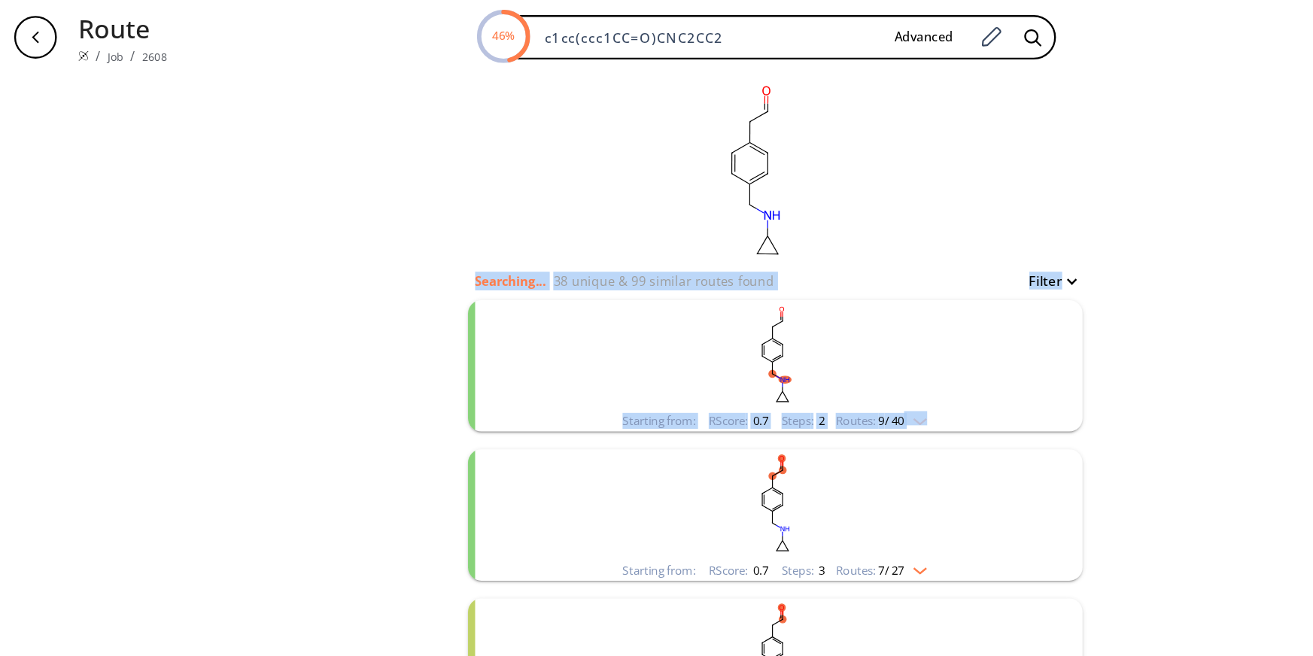
drag, startPoint x: 1066, startPoint y: 177, endPoint x: 1073, endPoint y: -33, distance: 210.0
click at [1073, 0] on html "Route / Job / 2608 46% c1cc(ccc1CC=O)CNC2CC2 Advanced v 1.9.39 clear Searching.…" at bounding box center [656, 328] width 1313 height 656
click at [1000, 171] on div "clear Searching... 38 unique & 99 similar routes found Filter Starting from: RS…" at bounding box center [656, 634] width 1313 height 1143
click at [277, 334] on div "clear Searching... 38 unique & 99 similar routes found Filter Starting from: RS…" at bounding box center [656, 634] width 1313 height 1143
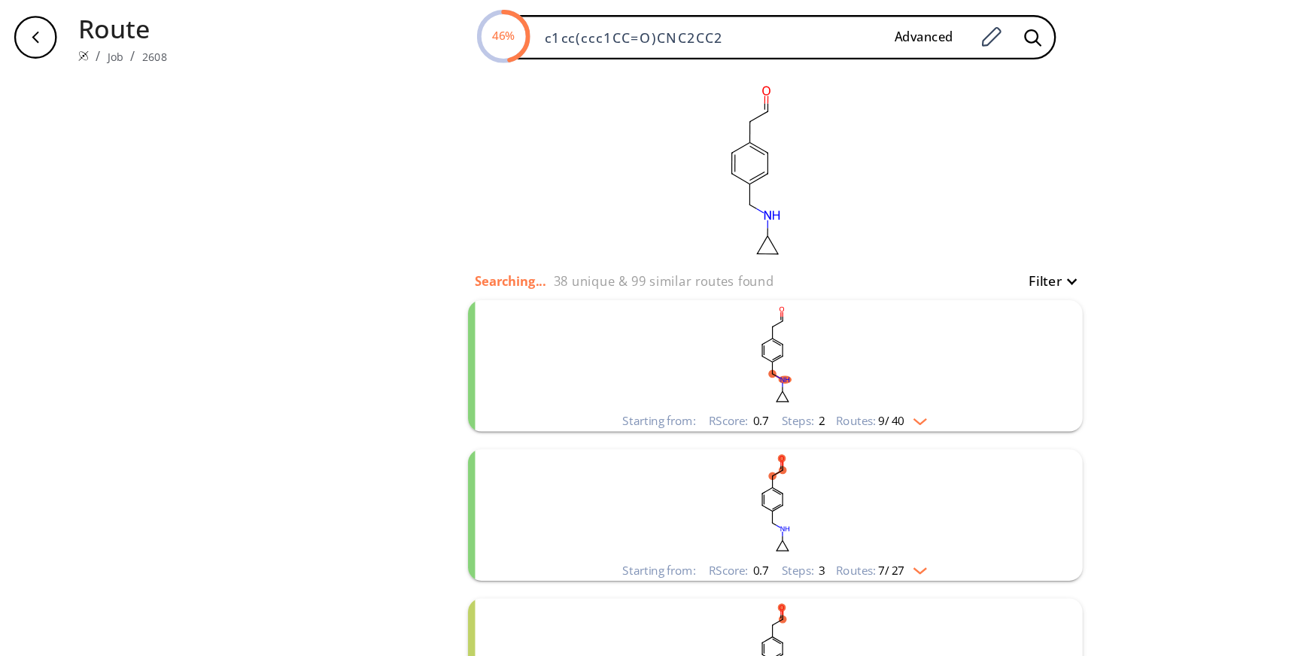
click at [469, 236] on p "38 unique & 99 similar routes found" at bounding box center [562, 238] width 187 height 16
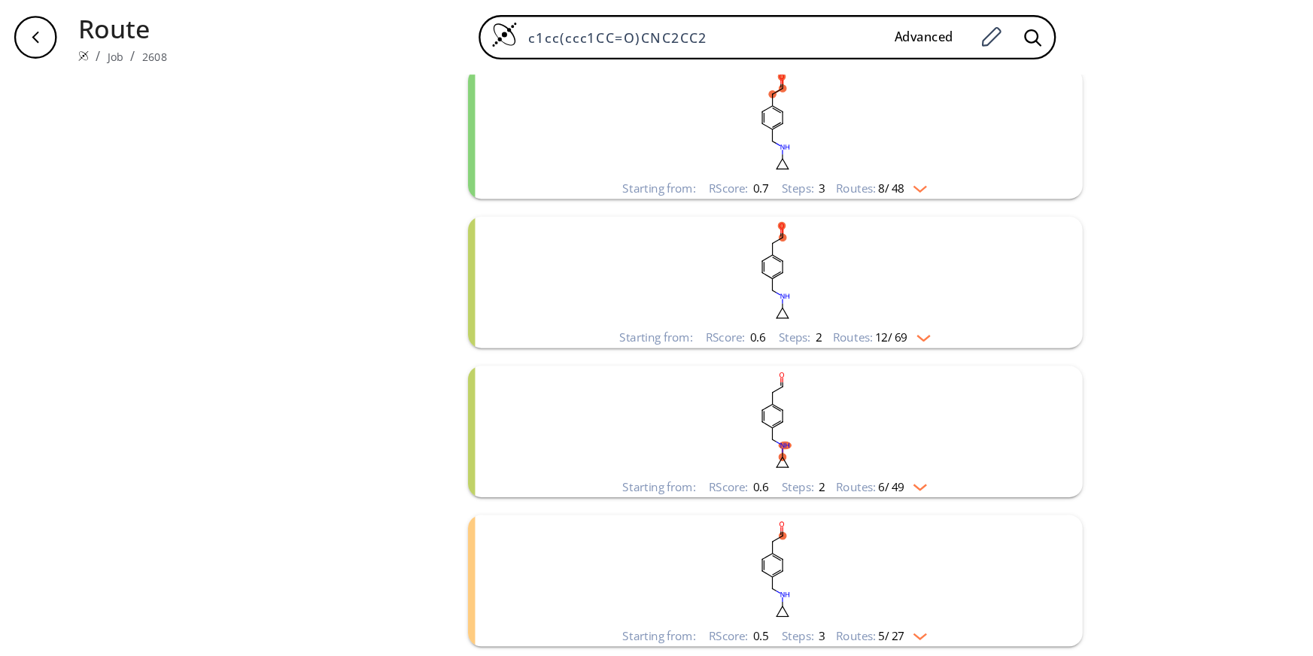
scroll to position [306, 0]
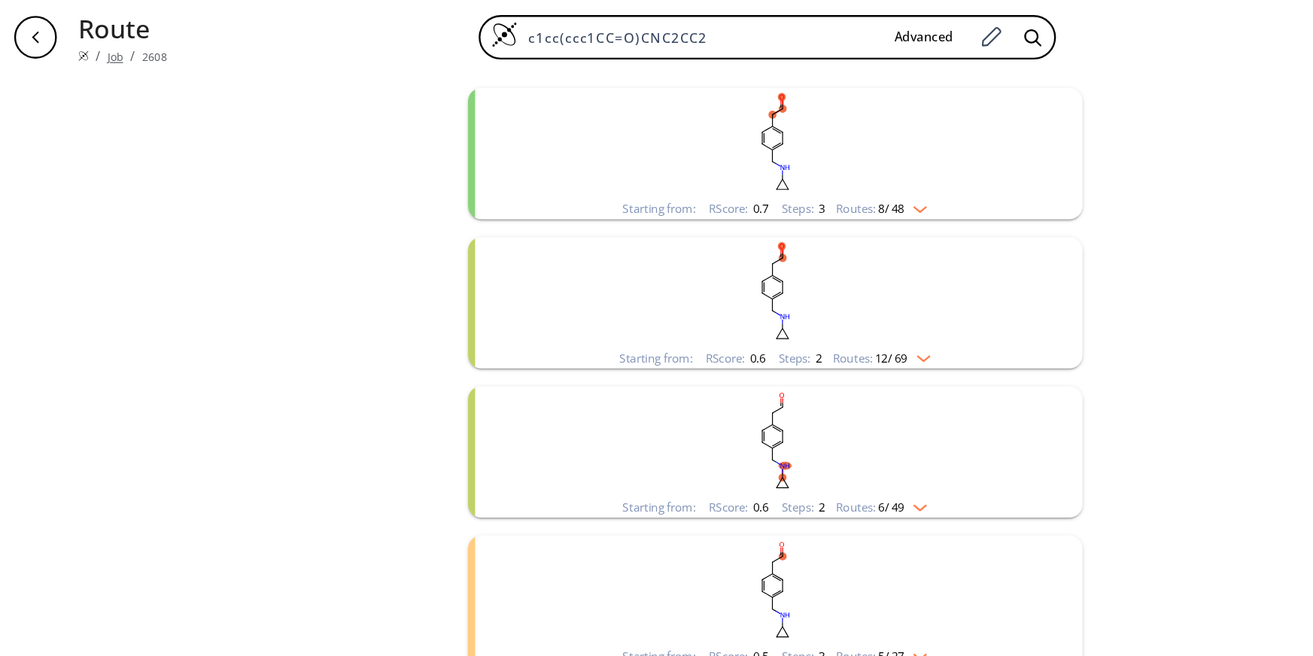
click at [92, 42] on link "Job" at bounding box center [97, 48] width 13 height 13
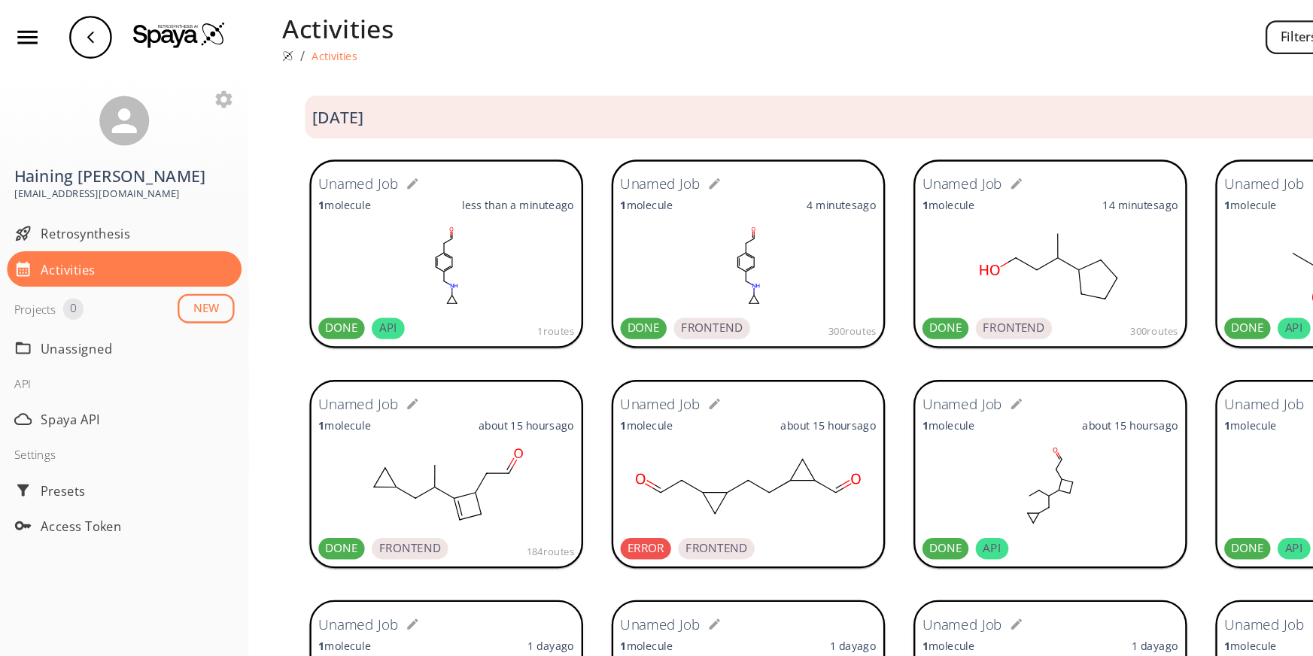
click at [241, 146] on div "Unamed Job 1 molecule less than a minute ago DONE API 1 routes Unamed Job 1 mol…" at bounding box center [762, 216] width 1102 height 187
click at [65, 438] on span "Access Token" at bounding box center [117, 446] width 164 height 16
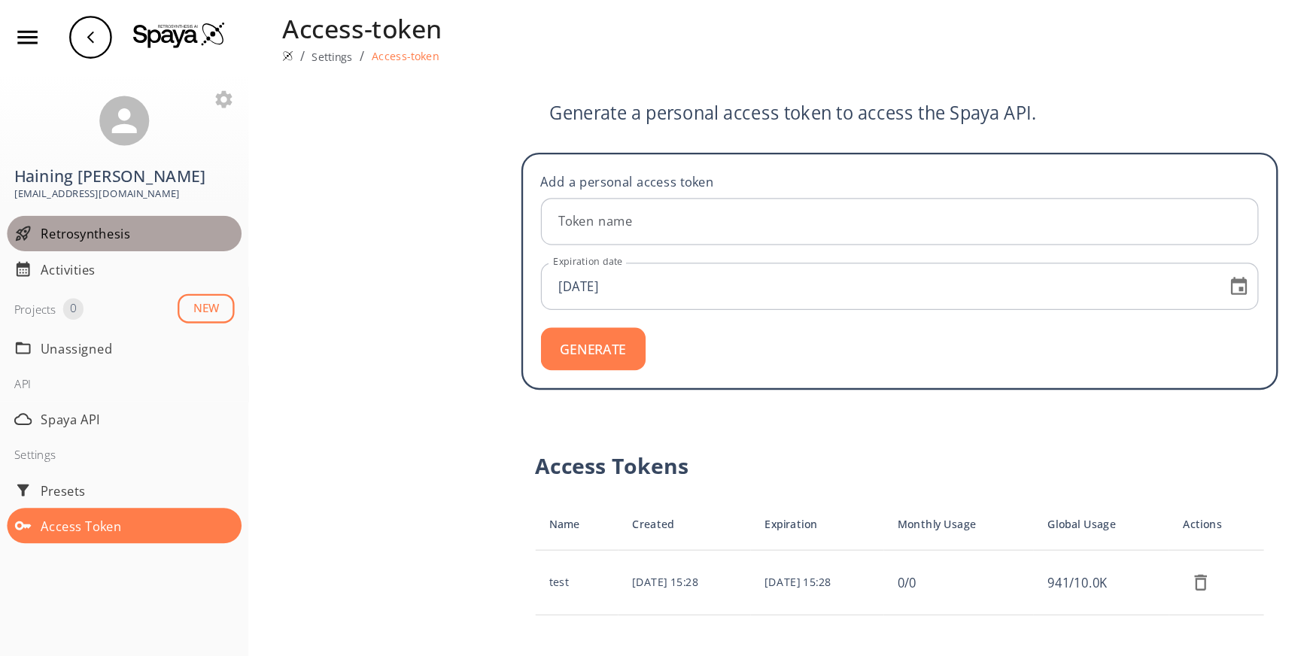
click at [58, 190] on span "Retrosynthesis" at bounding box center [117, 198] width 164 height 16
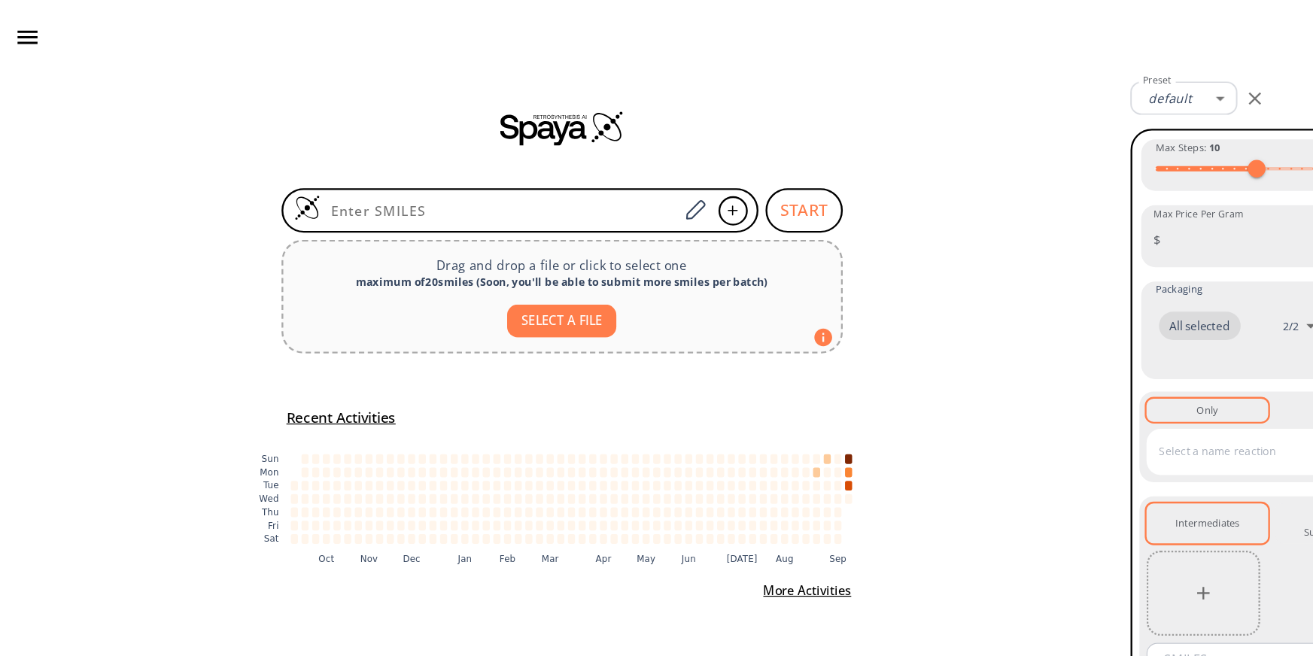
click at [24, 31] on icon "button" at bounding box center [23, 31] width 17 height 11
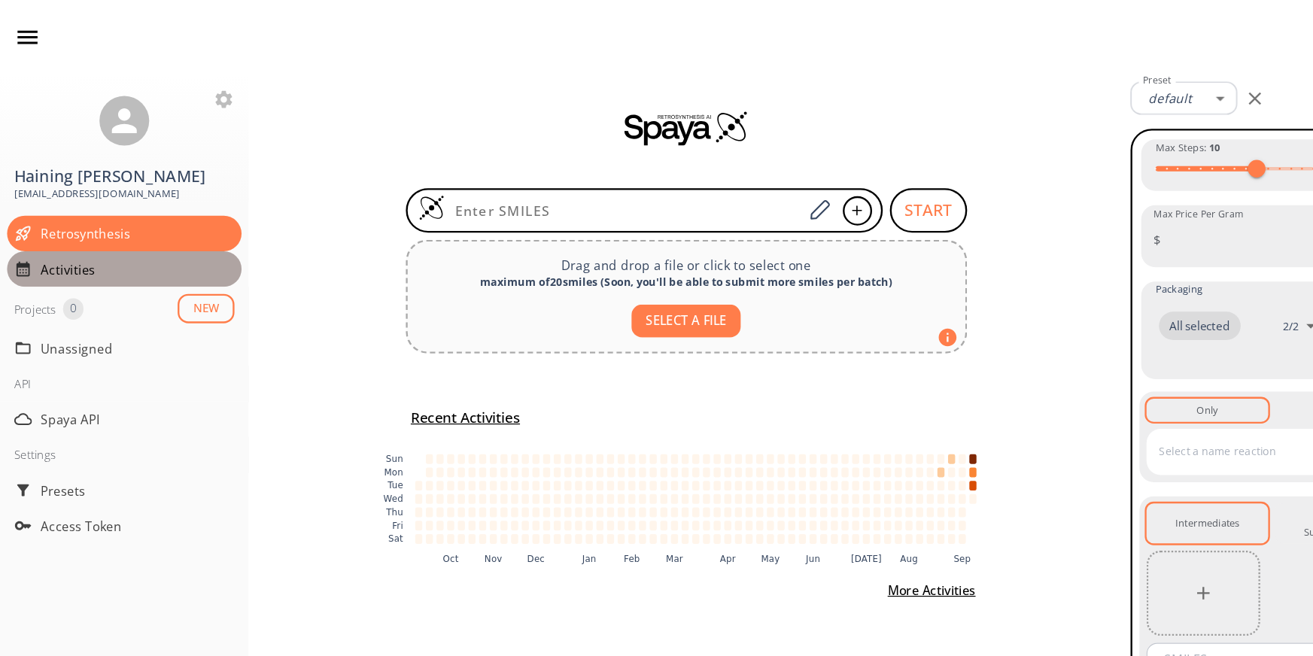
click at [53, 220] on span "Activities" at bounding box center [117, 228] width 164 height 16
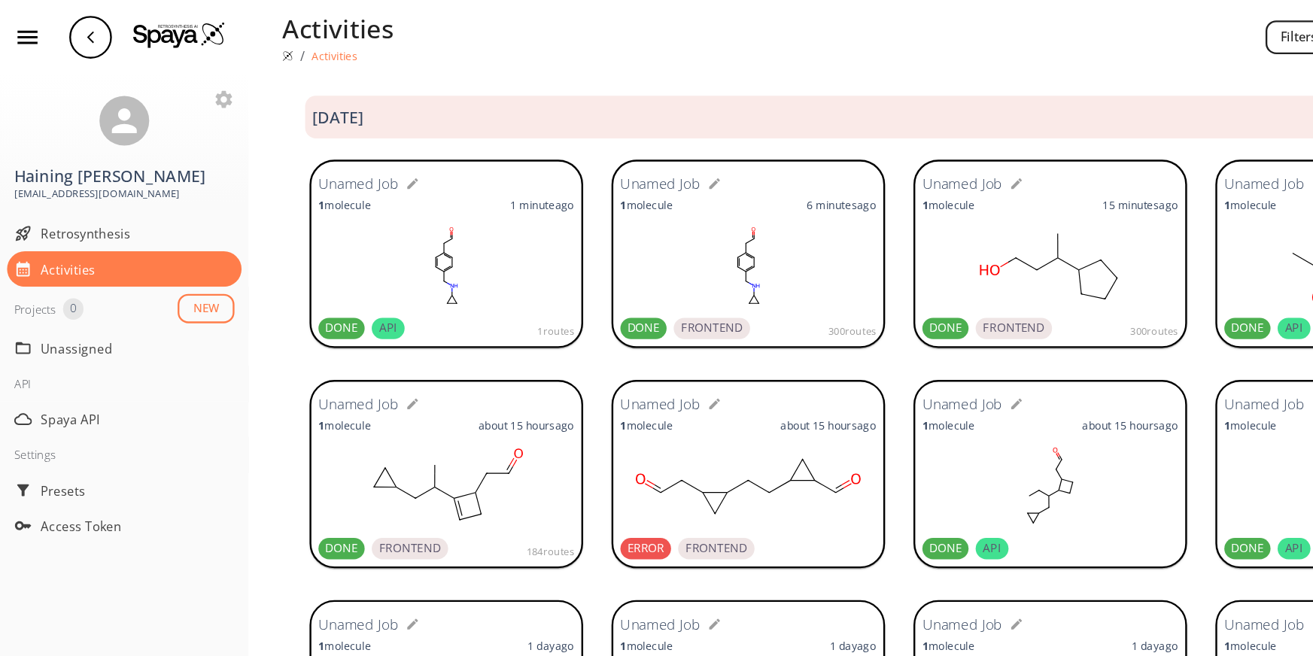
click at [574, 235] on rect at bounding box center [634, 225] width 217 height 75
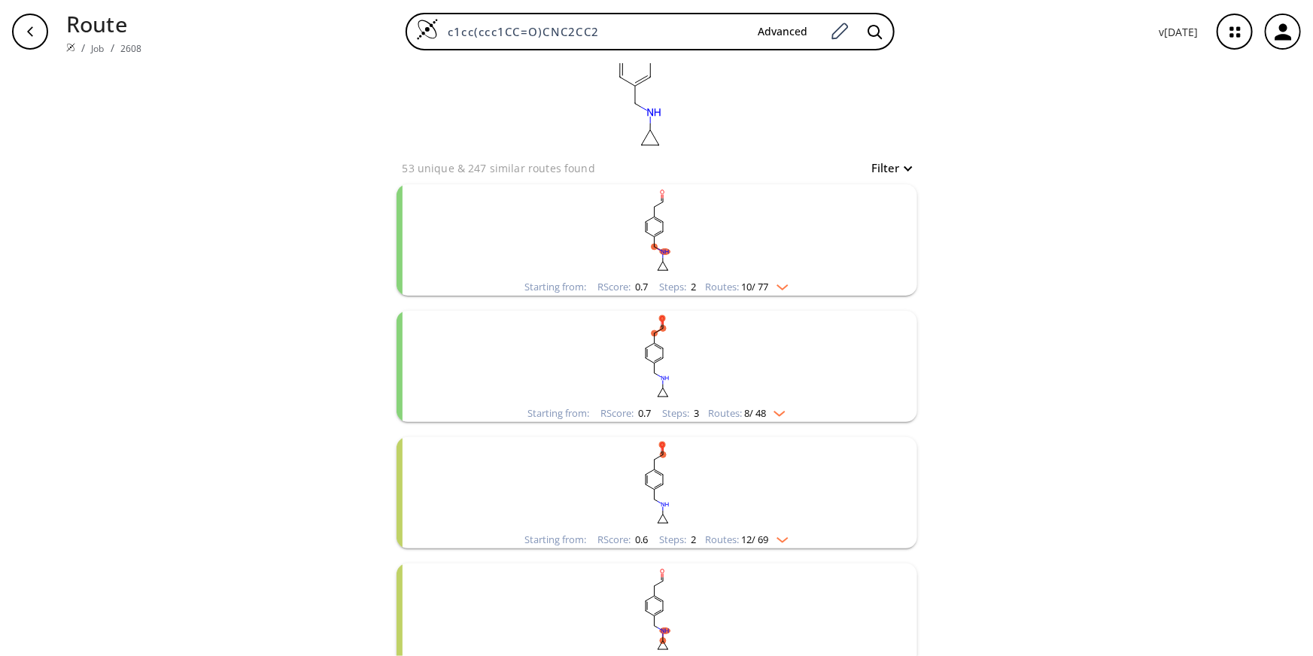
scroll to position [49, 0]
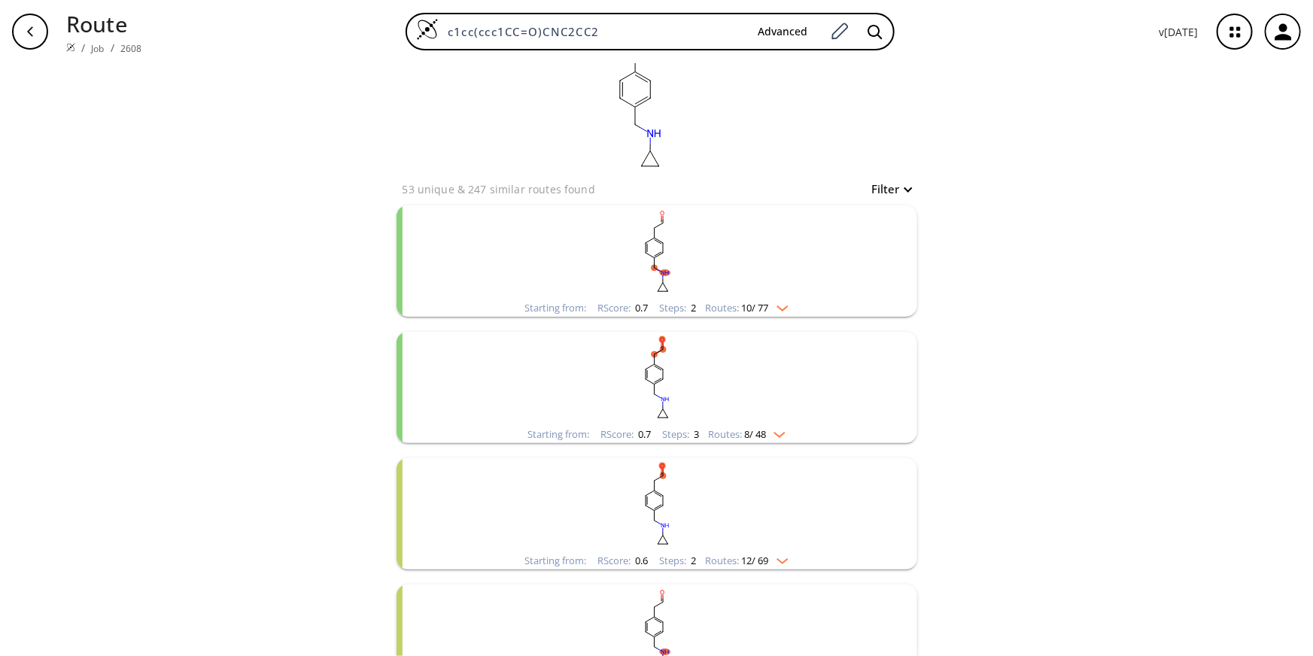
click at [791, 301] on div "Starting from: RScore : 0.7 Steps : 2 Routes: 10 / 77" at bounding box center [657, 307] width 286 height 17
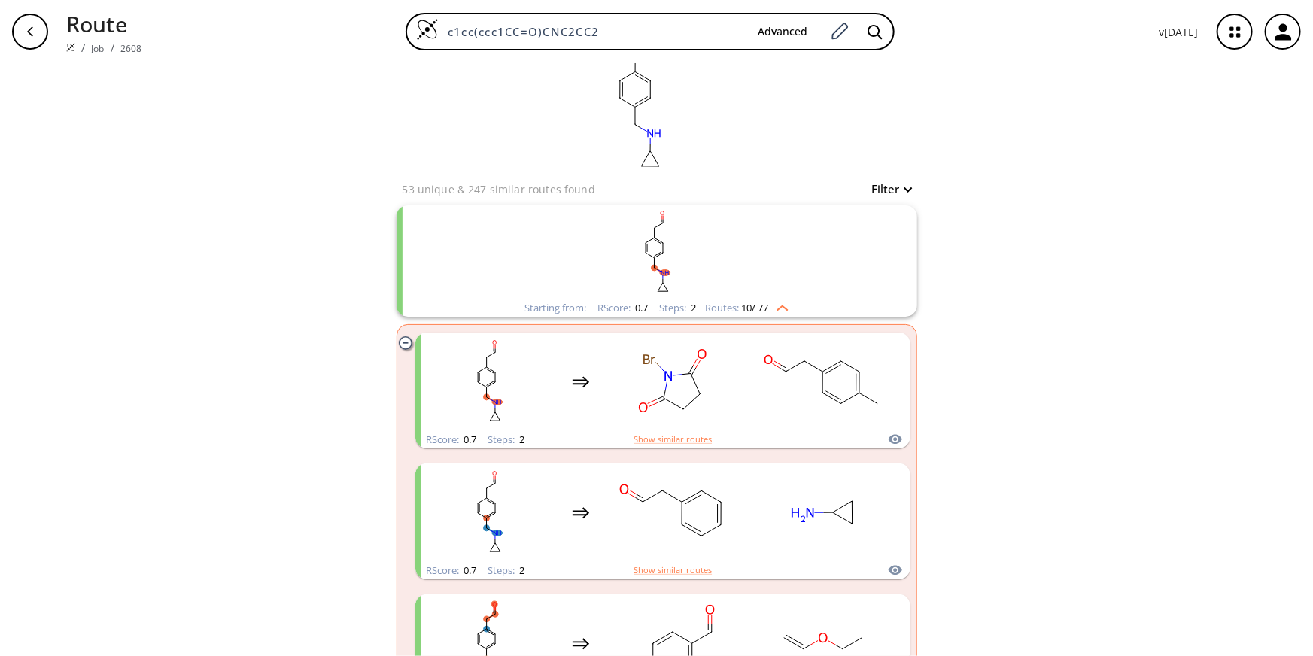
click at [779, 299] on img "clusters" at bounding box center [779, 305] width 20 height 12
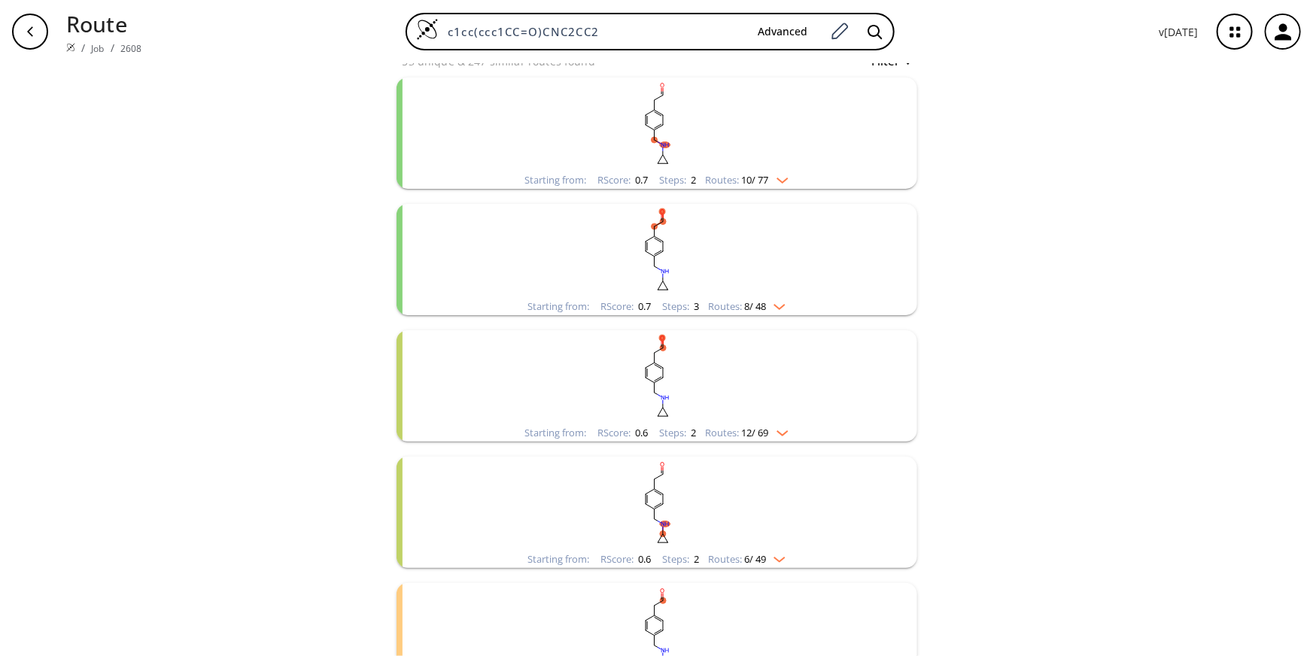
scroll to position [186, 0]
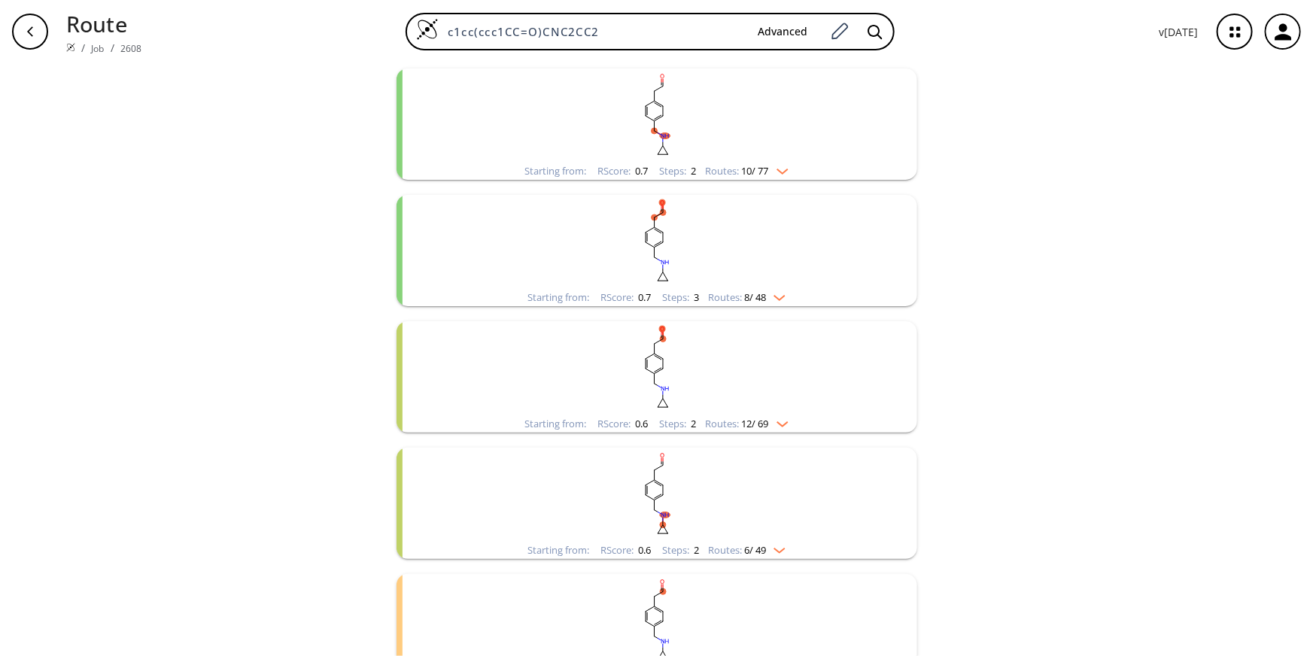
click at [776, 415] on img "clusters" at bounding box center [779, 421] width 20 height 12
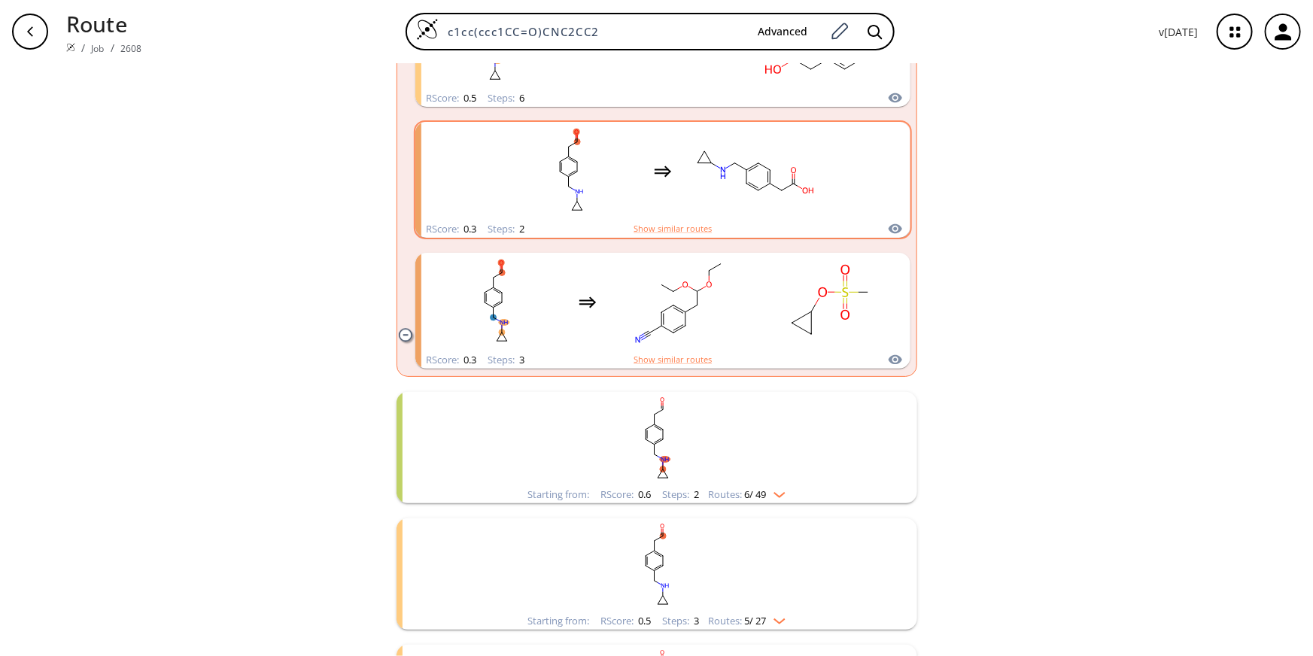
scroll to position [1896, 0]
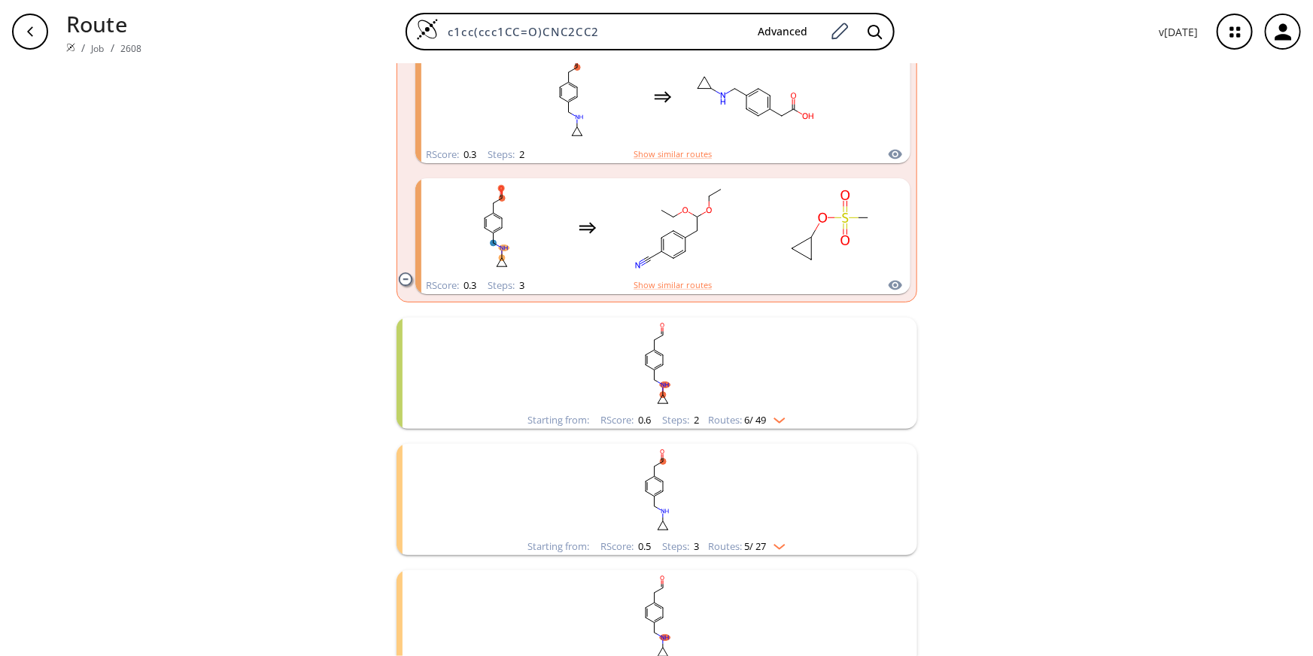
click at [785, 411] on div "Starting from: RScore : 0.6 Steps : 2 Routes: 6 / 49" at bounding box center [656, 419] width 281 height 17
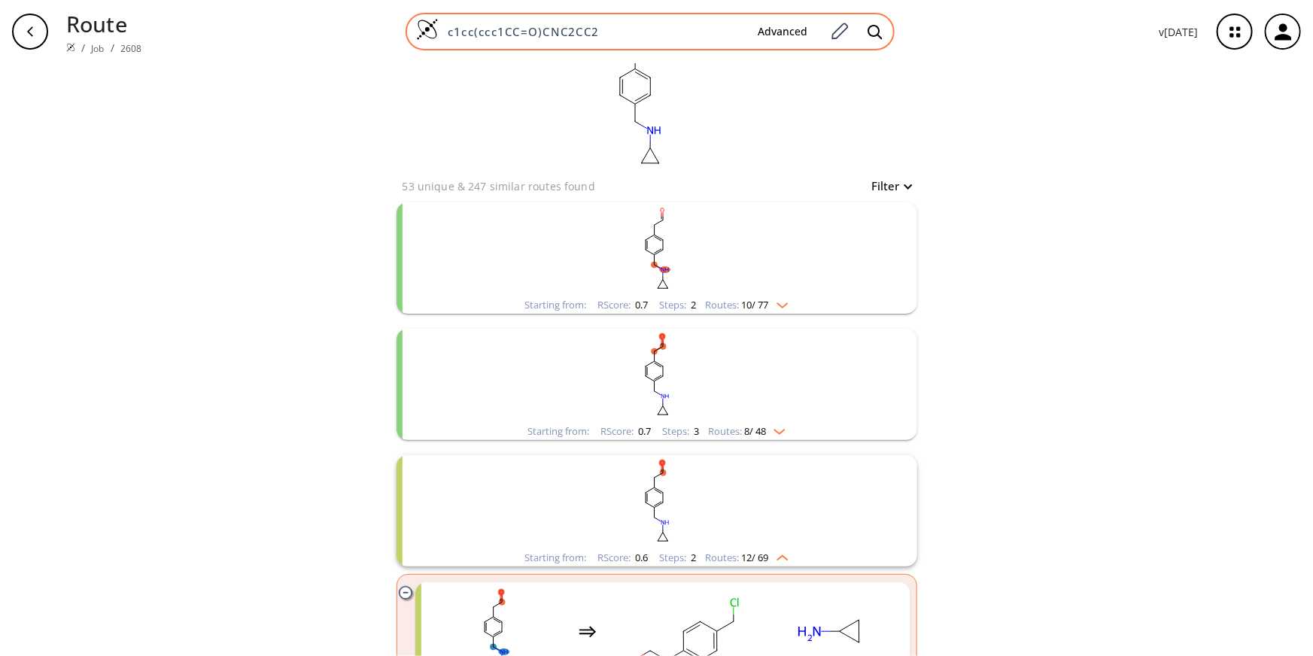
scroll to position [0, 0]
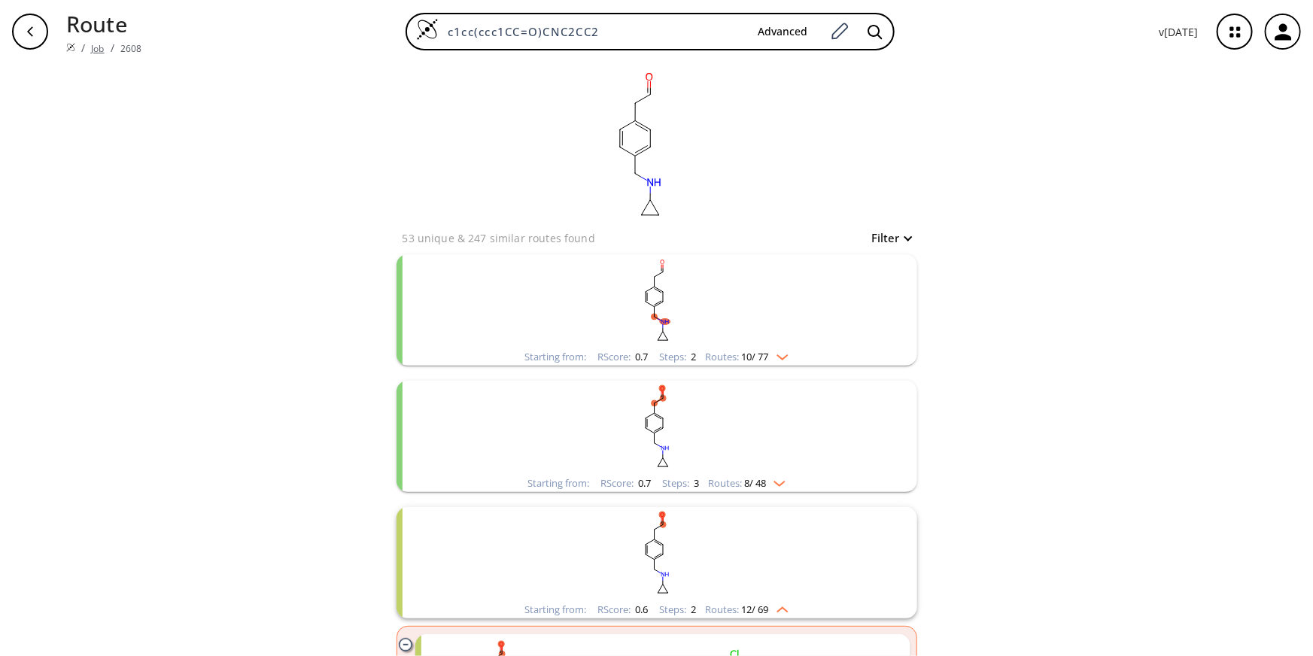
click at [93, 42] on link "Job" at bounding box center [97, 48] width 13 height 13
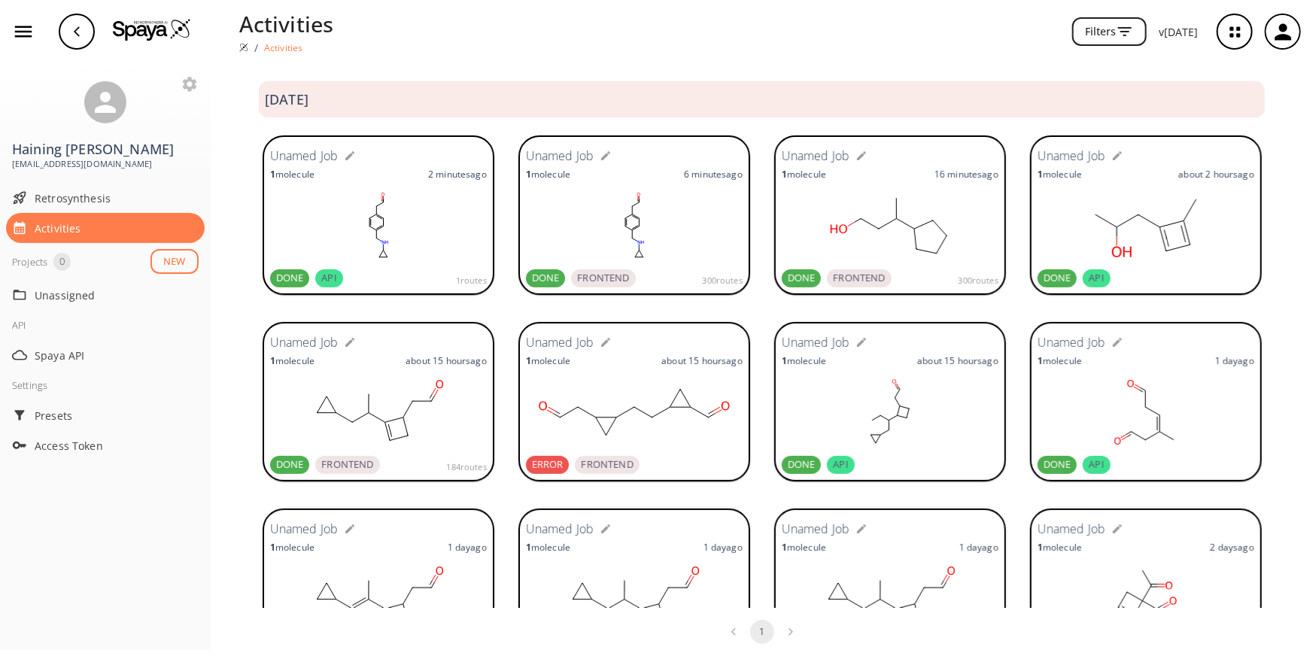
click at [382, 246] on rect at bounding box center [378, 225] width 217 height 75
click at [441, 196] on rect at bounding box center [378, 225] width 217 height 75
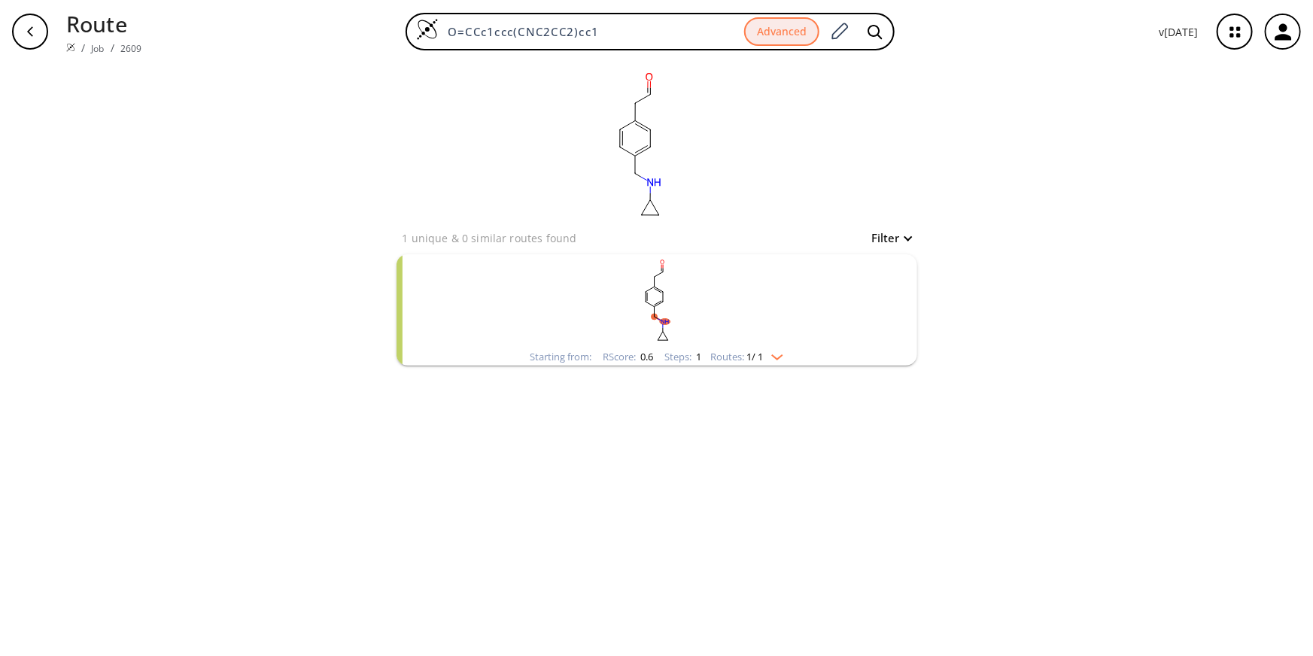
click at [782, 353] on img "clusters" at bounding box center [774, 354] width 20 height 12
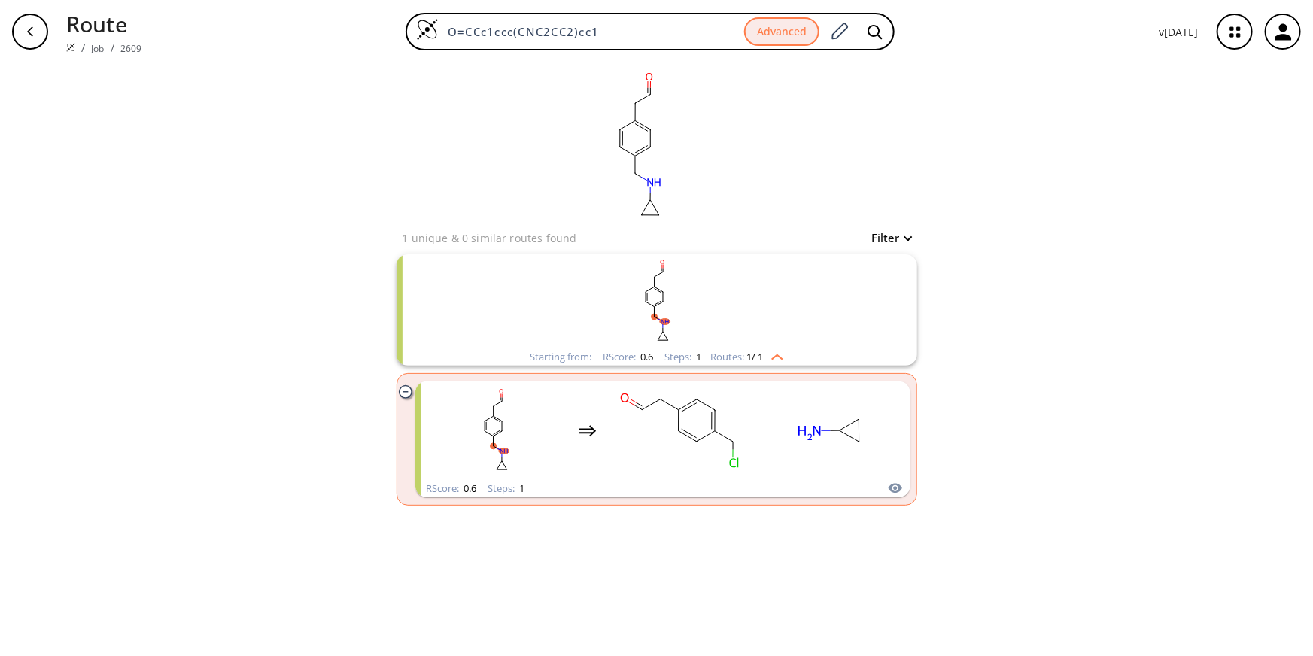
click at [93, 42] on link "Job" at bounding box center [97, 48] width 13 height 13
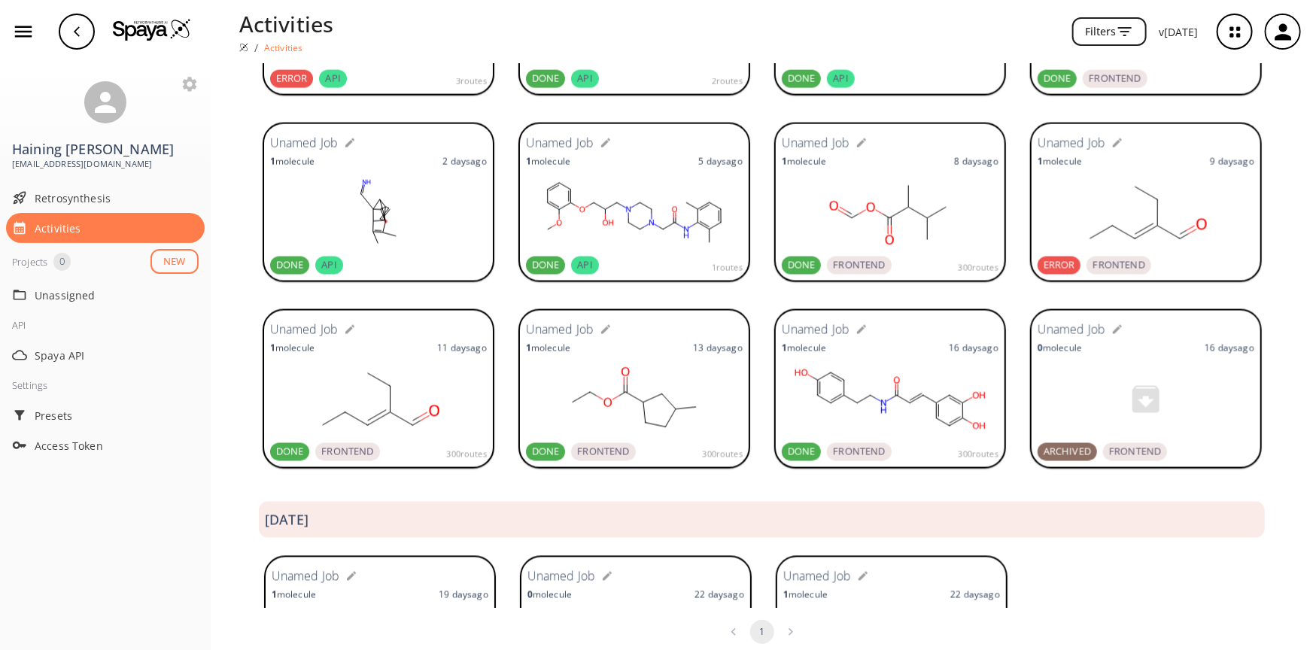
scroll to position [1255, 0]
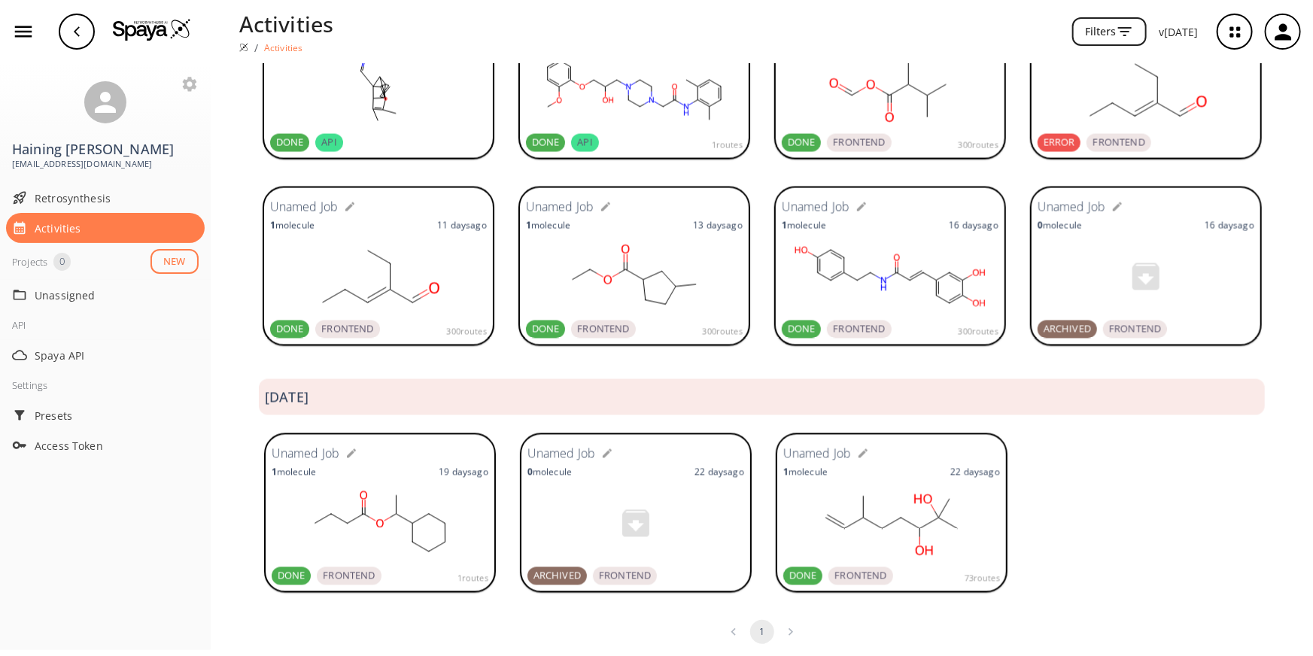
click at [789, 630] on li "pagination navigation" at bounding box center [790, 632] width 29 height 24
click at [882, 262] on rect at bounding box center [890, 276] width 217 height 75
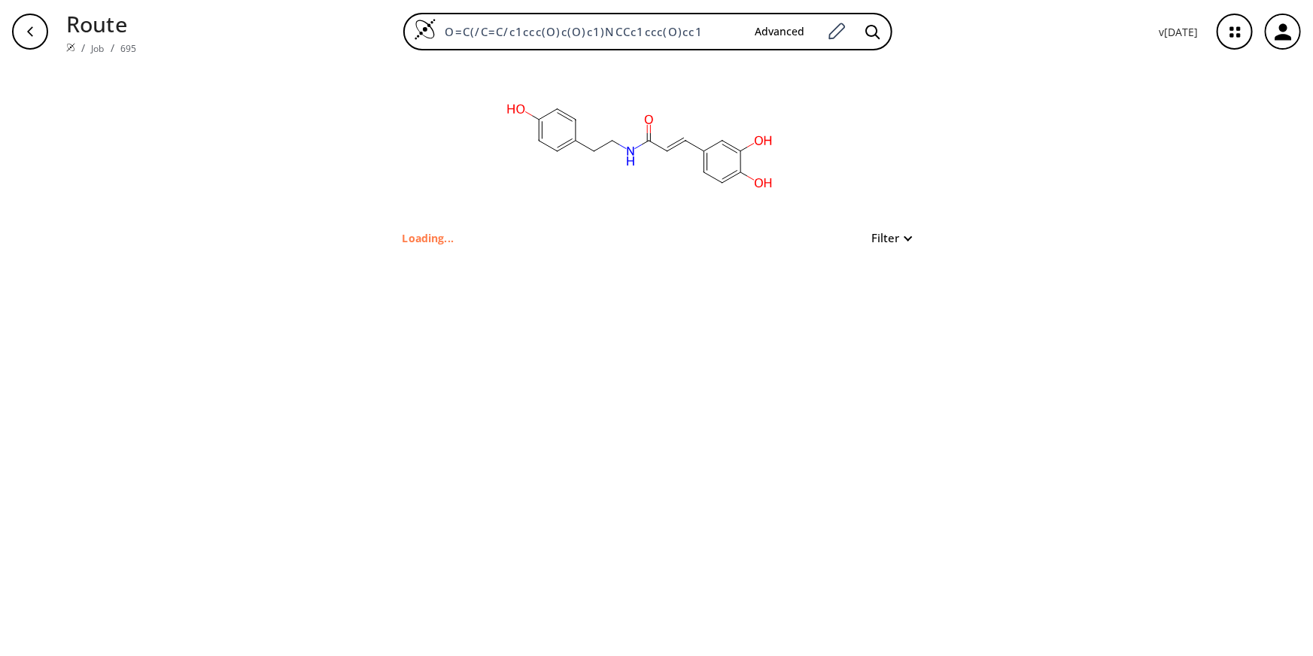
drag, startPoint x: 0, startPoint y: 0, endPoint x: 243, endPoint y: 35, distance: 245.5
click at [243, 35] on div "O=C(/C=C/c1ccc(O)c(O)c1)NCCc1ccc(O)cc1 Advanced" at bounding box center [647, 32] width 998 height 38
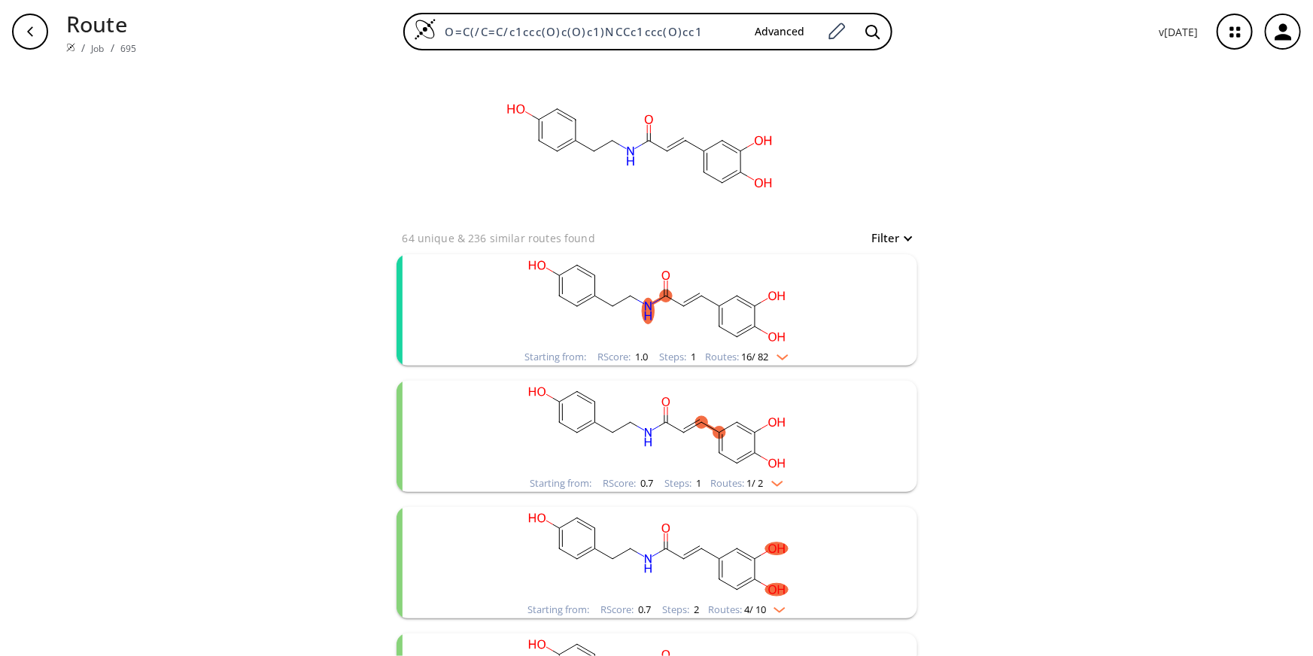
click at [776, 353] on img "clusters" at bounding box center [779, 354] width 20 height 12
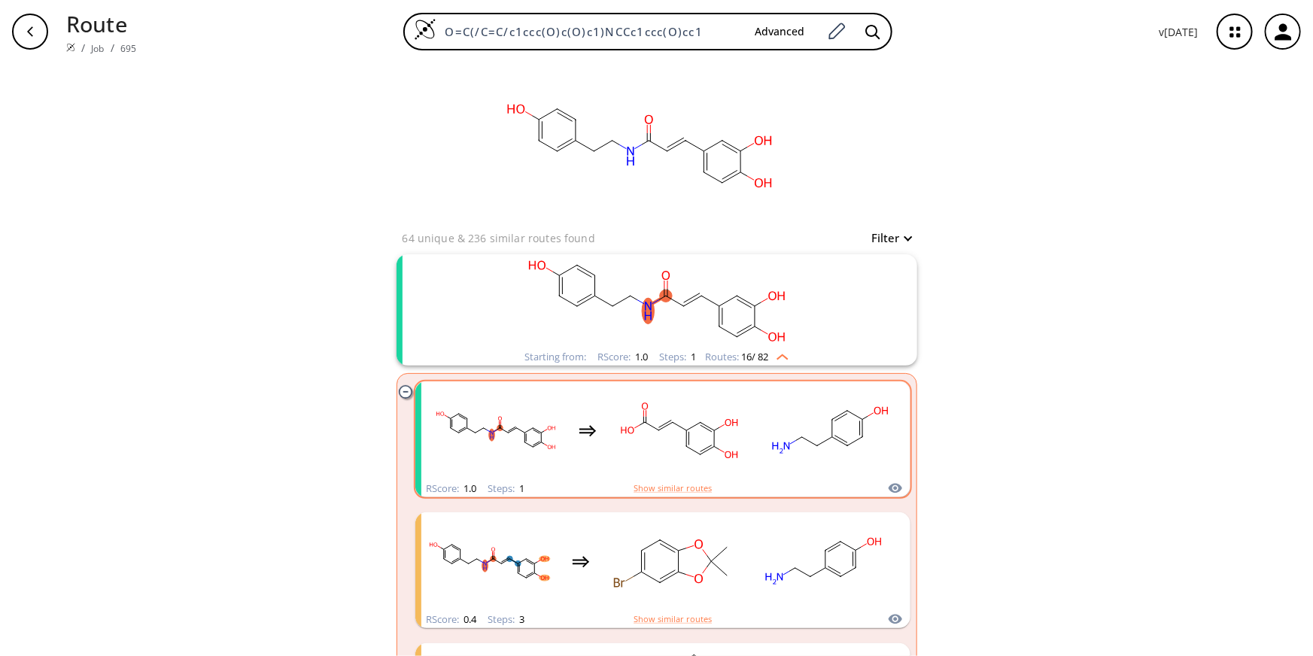
click at [744, 427] on div "clusters" at bounding box center [662, 430] width 469 height 99
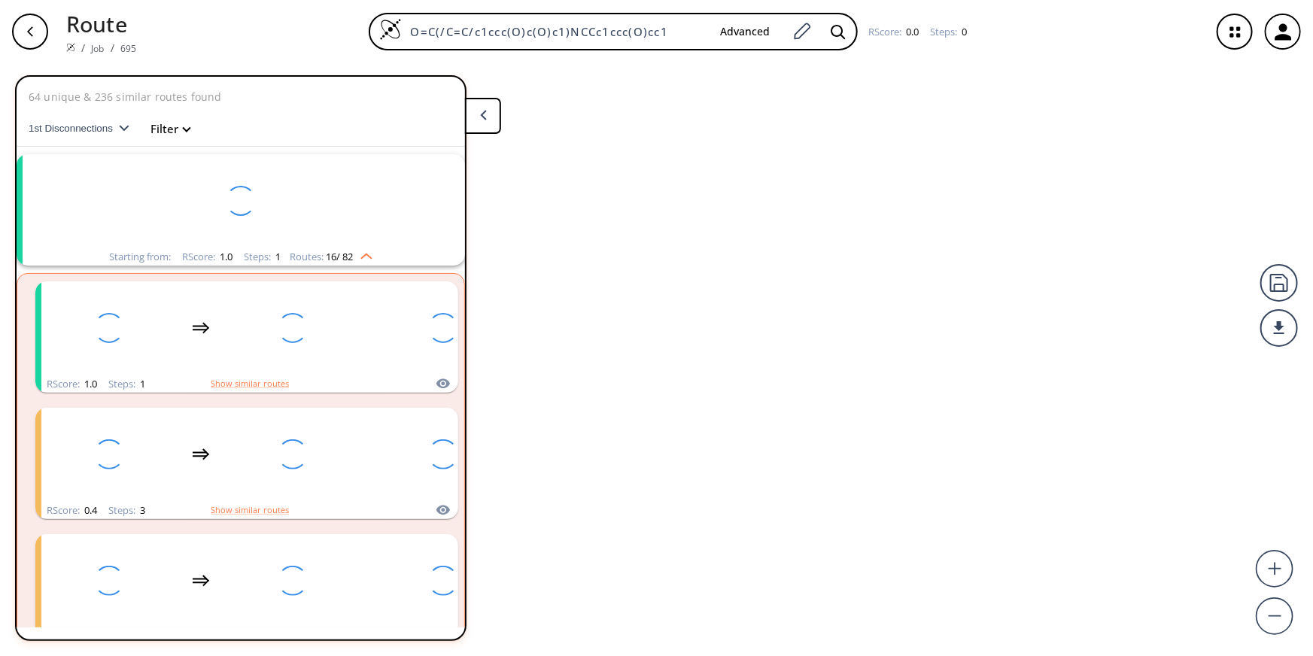
scroll to position [27, 0]
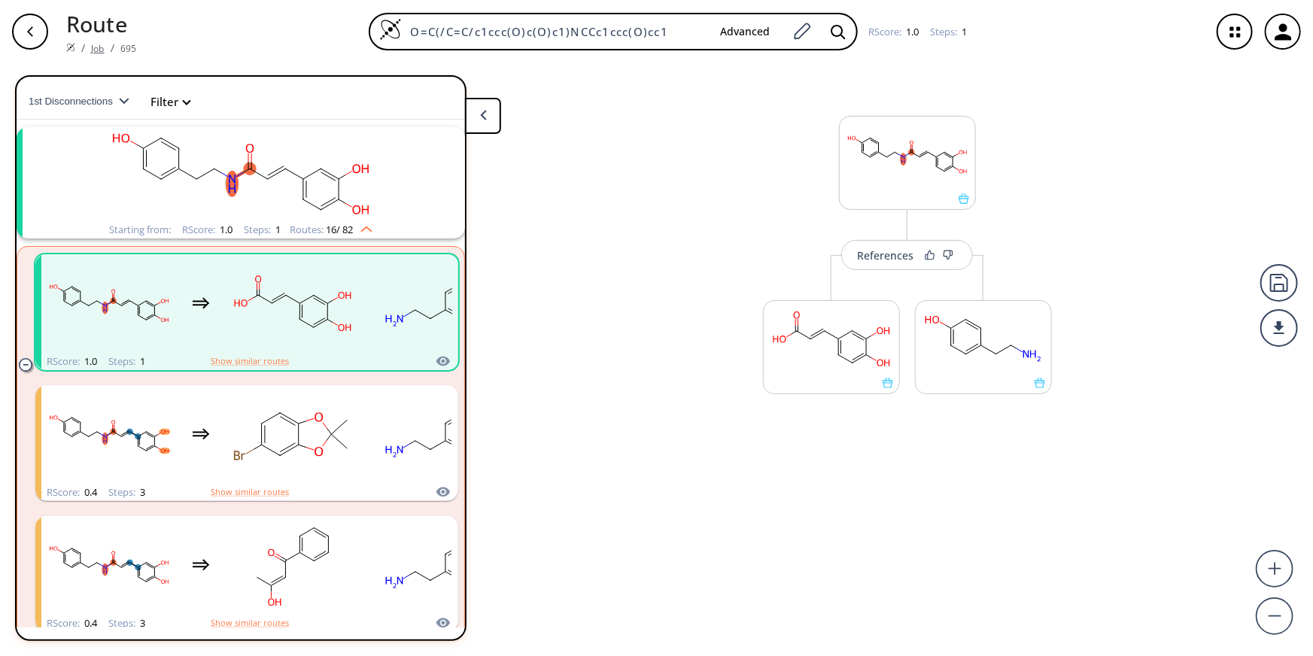
click at [94, 42] on link "Job" at bounding box center [97, 48] width 13 height 13
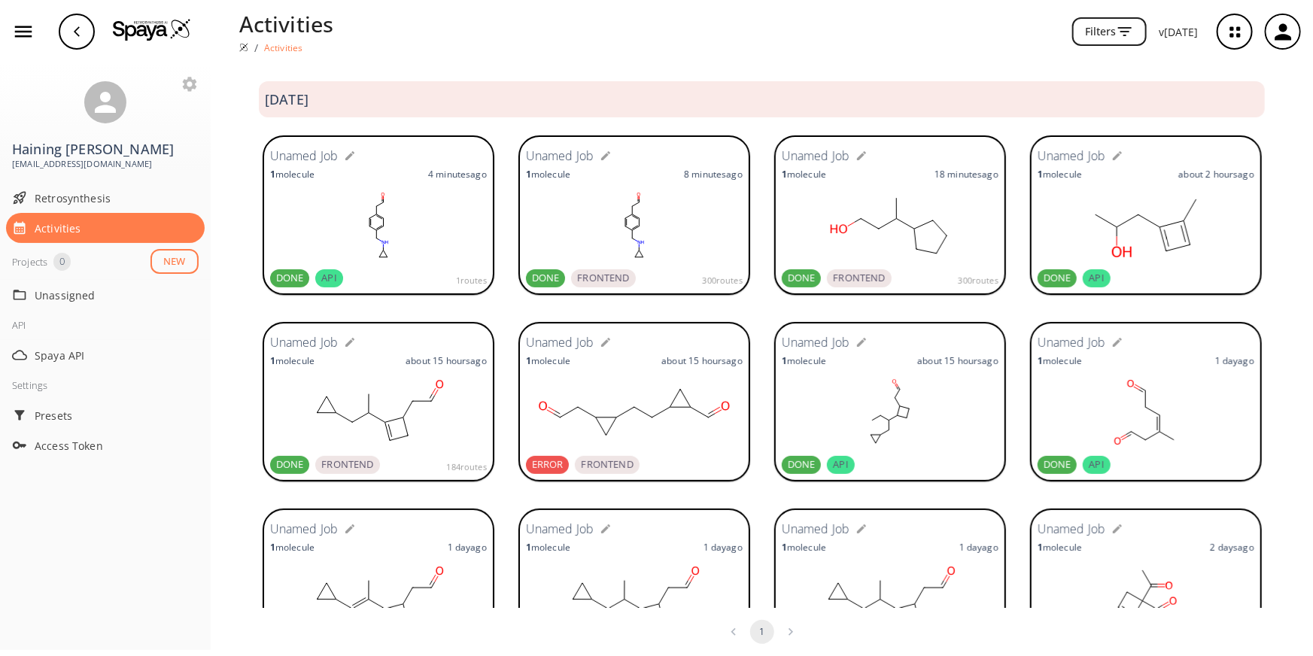
scroll to position [68, 0]
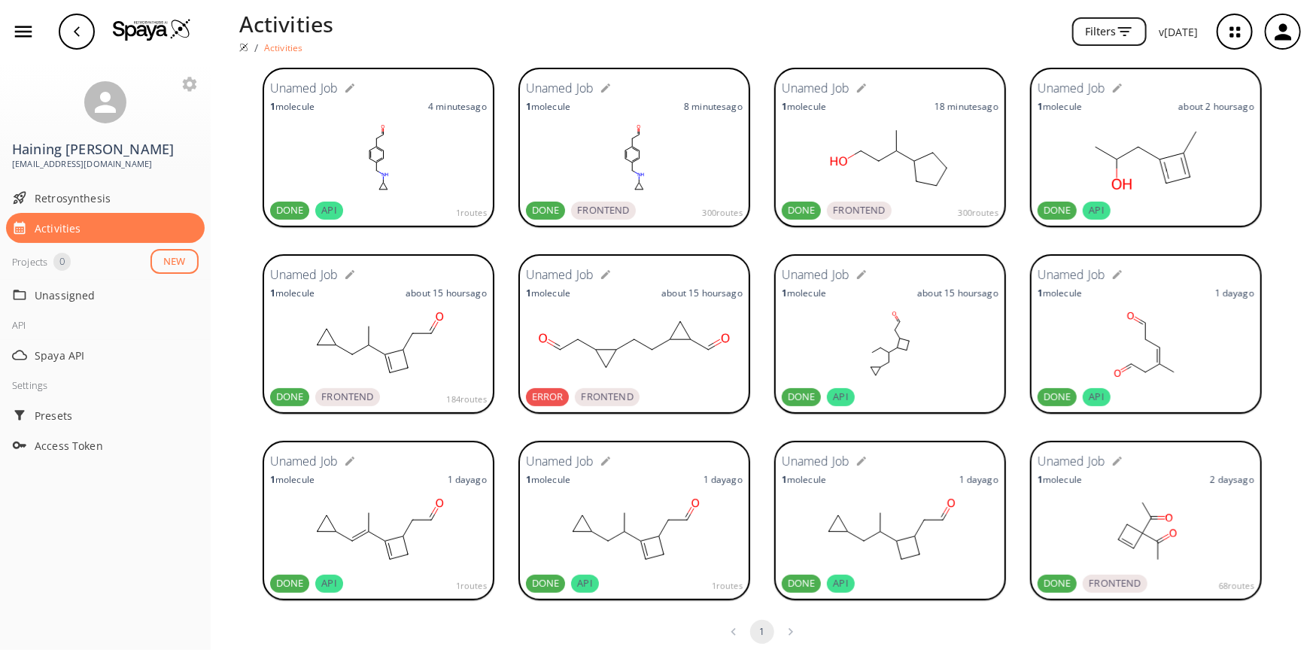
click at [578, 180] on rect at bounding box center [634, 157] width 217 height 75
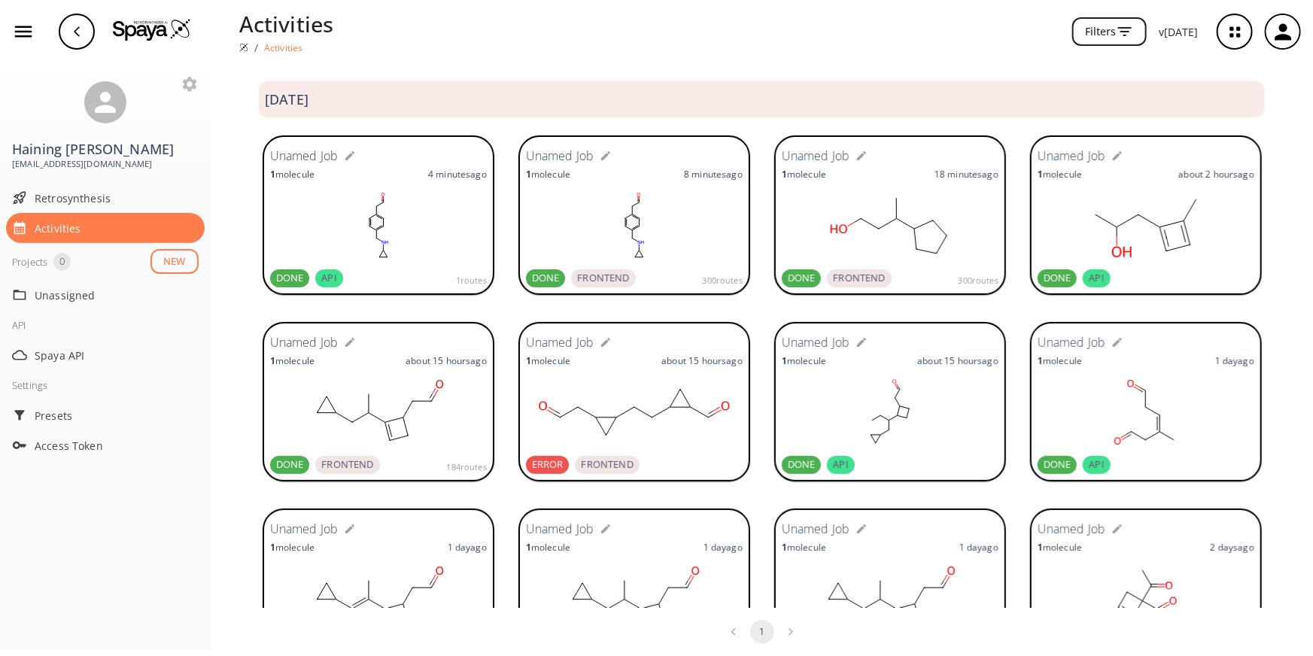
click at [242, 496] on div "Unamed Job 1 molecule [DATE] DONE API 1 routes Unamed Job 1 molecule [DATE] DON…" at bounding box center [762, 589] width 1102 height 187
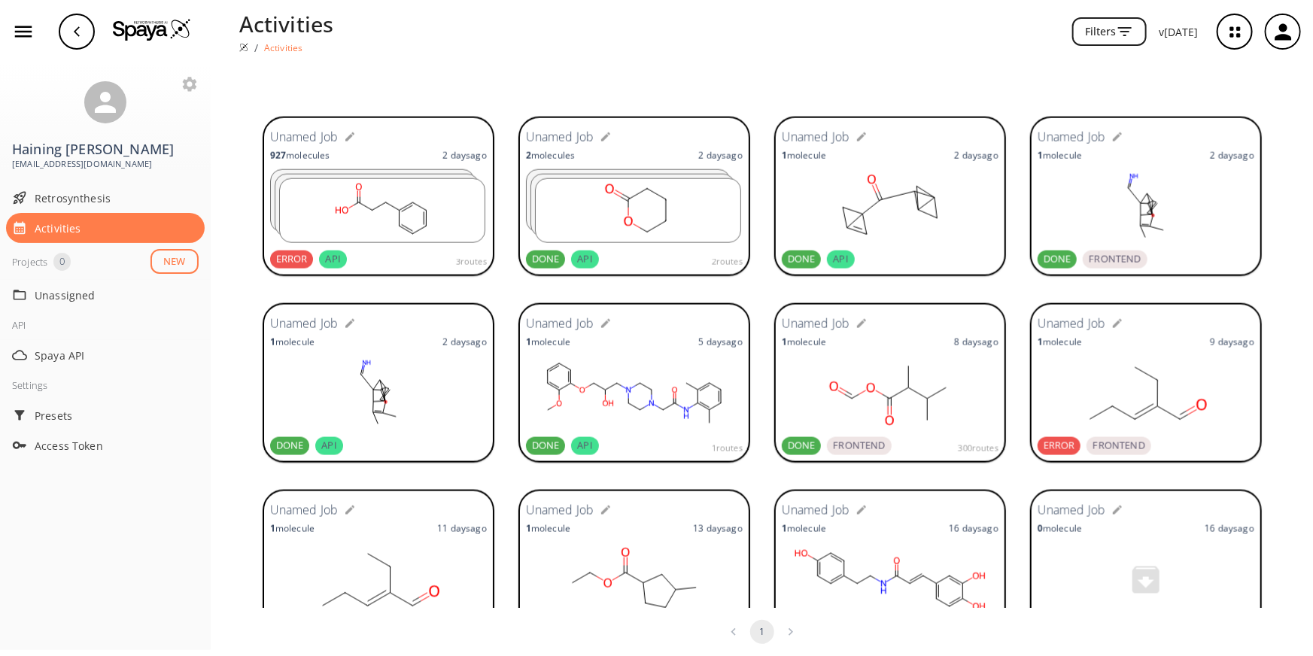
scroll to position [1255, 0]
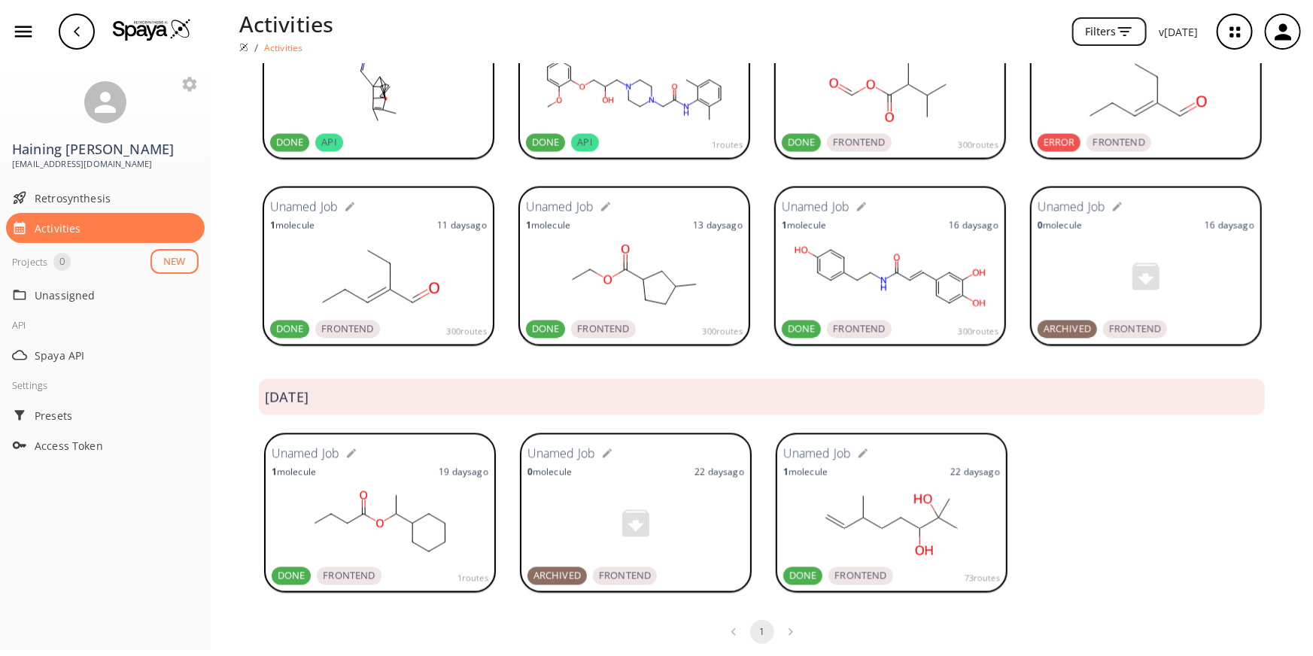
click at [840, 515] on rect at bounding box center [891, 523] width 217 height 75
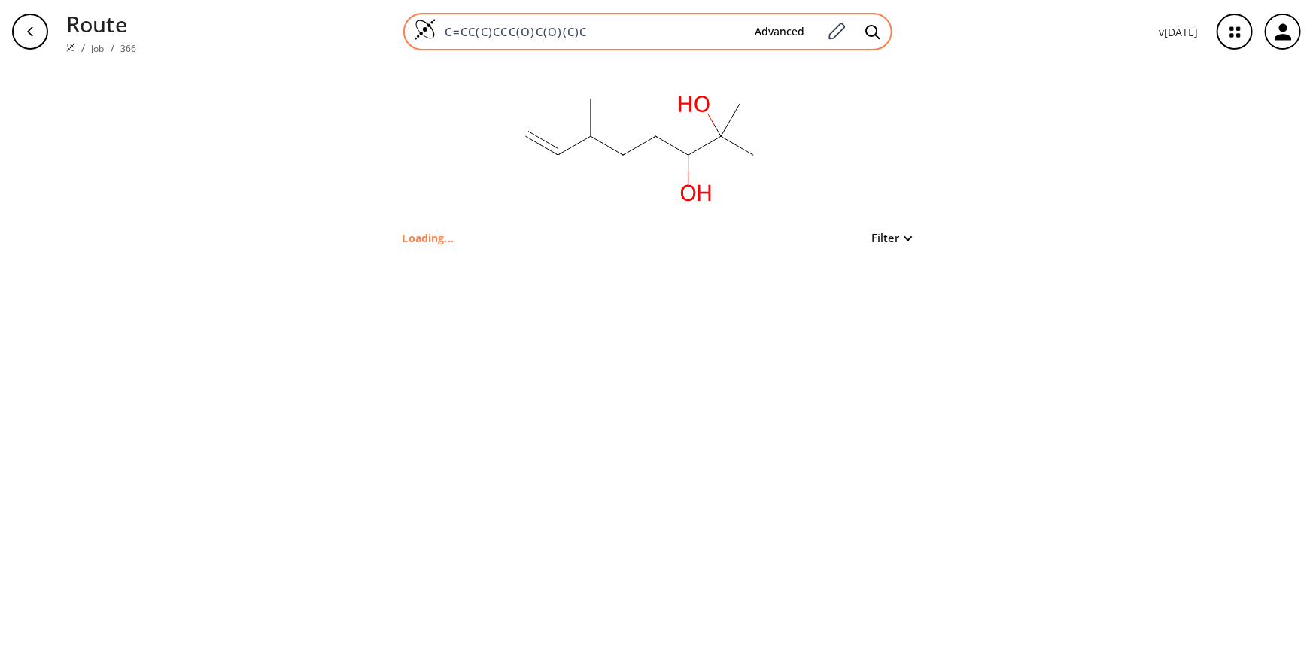
drag, startPoint x: 0, startPoint y: 0, endPoint x: 562, endPoint y: 33, distance: 562.9
click at [562, 33] on input "C=CC(C)CCC(O)C(O)(C)C" at bounding box center [589, 31] width 307 height 15
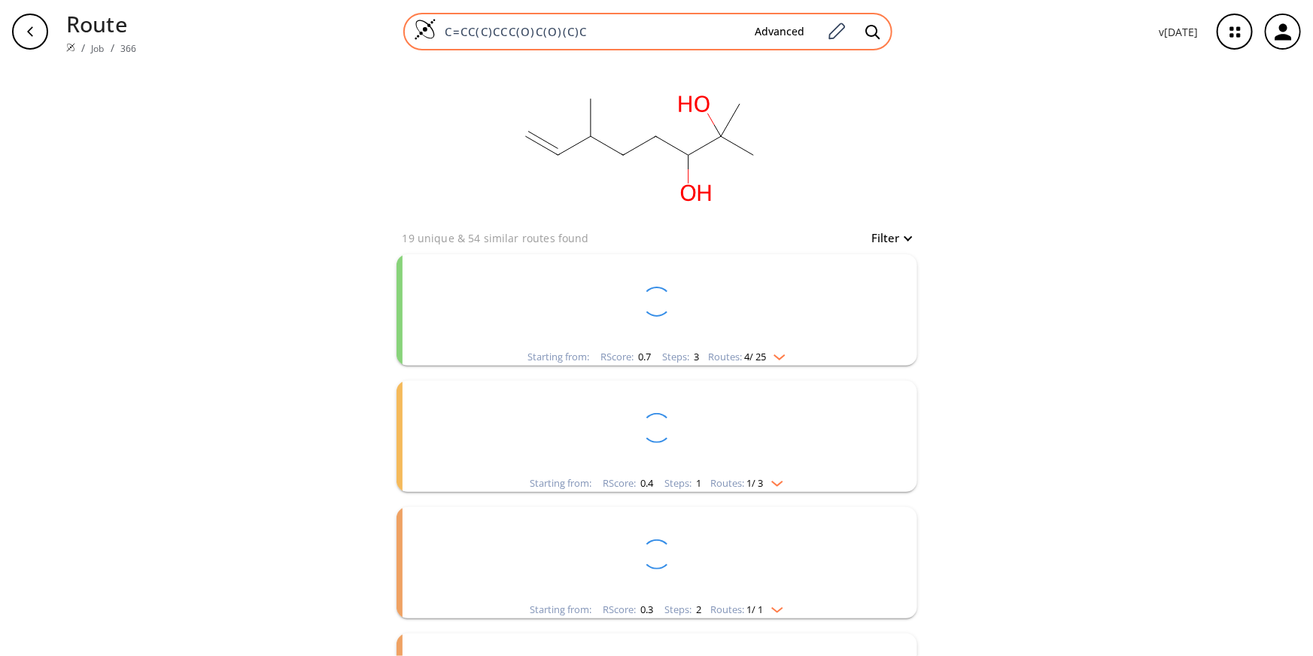
click at [562, 33] on input "C=CC(C)CCC(O)C(O)(C)C" at bounding box center [589, 31] width 307 height 15
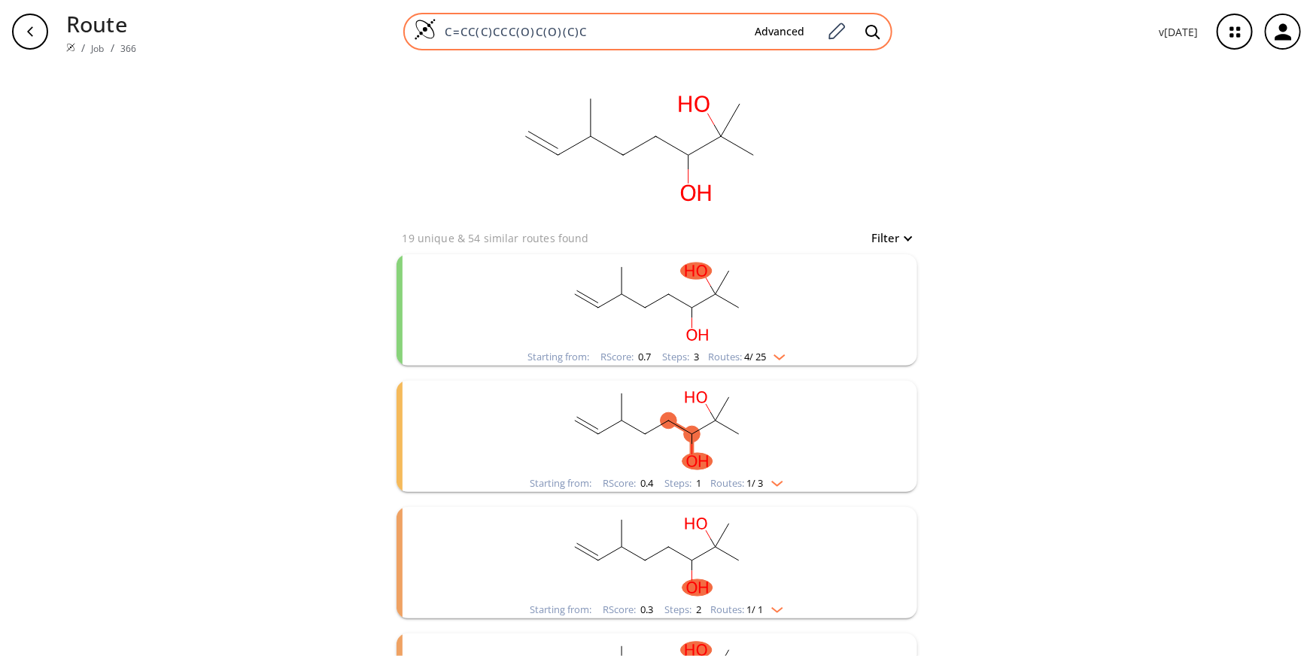
click at [562, 33] on input "C=CC(C)CCC(O)C(O)(C)C" at bounding box center [589, 31] width 307 height 15
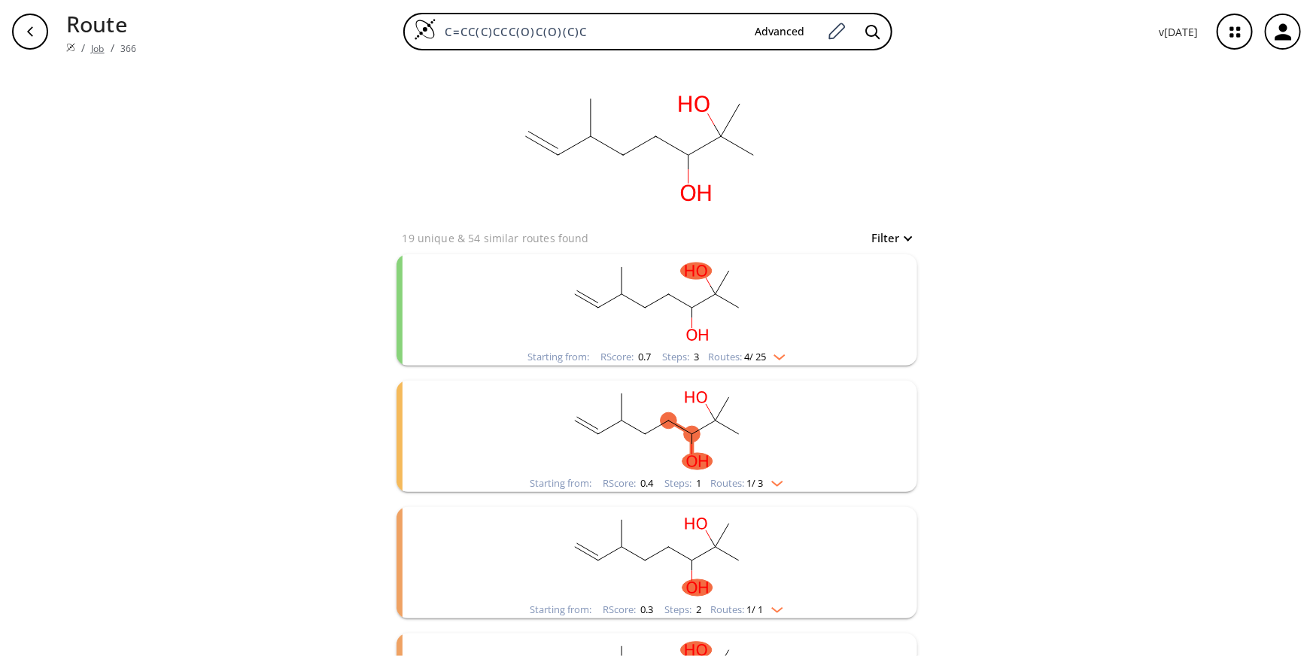
click at [93, 42] on link "Job" at bounding box center [97, 48] width 13 height 13
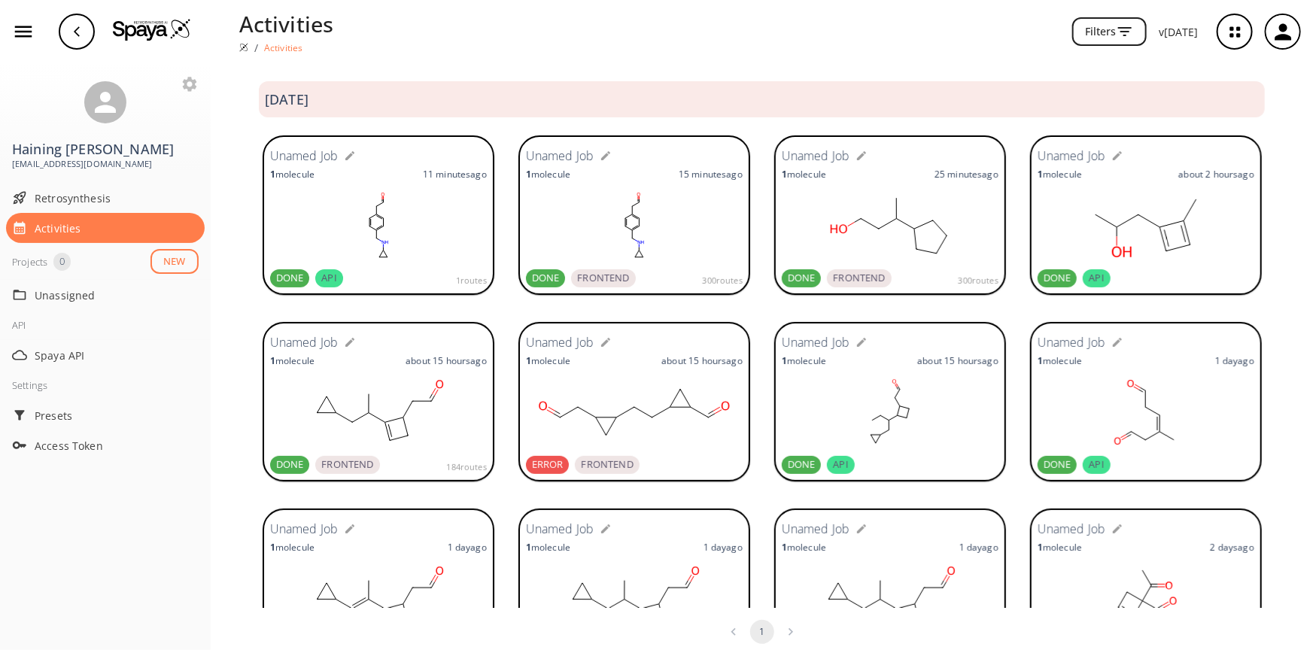
click at [503, 301] on div "Unamed Job 1 molecule 11 minutes ago DONE API 1 routes Unamed Job 1 molecule 15…" at bounding box center [762, 216] width 1102 height 187
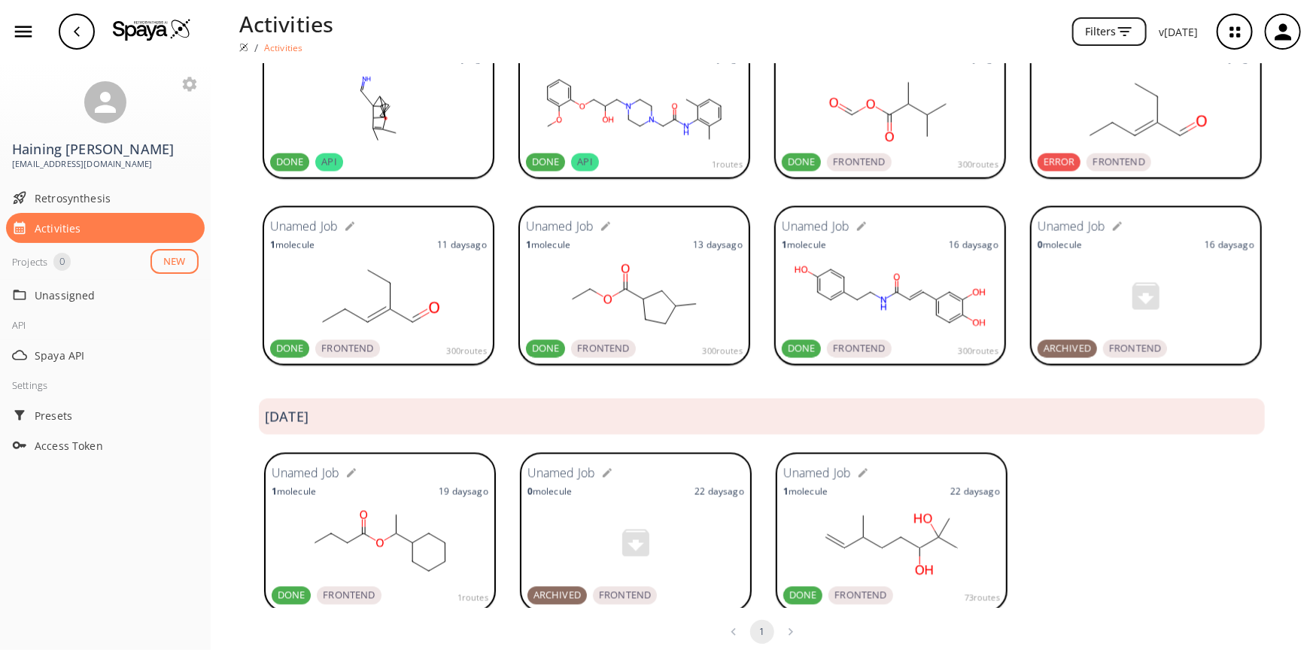
scroll to position [1255, 0]
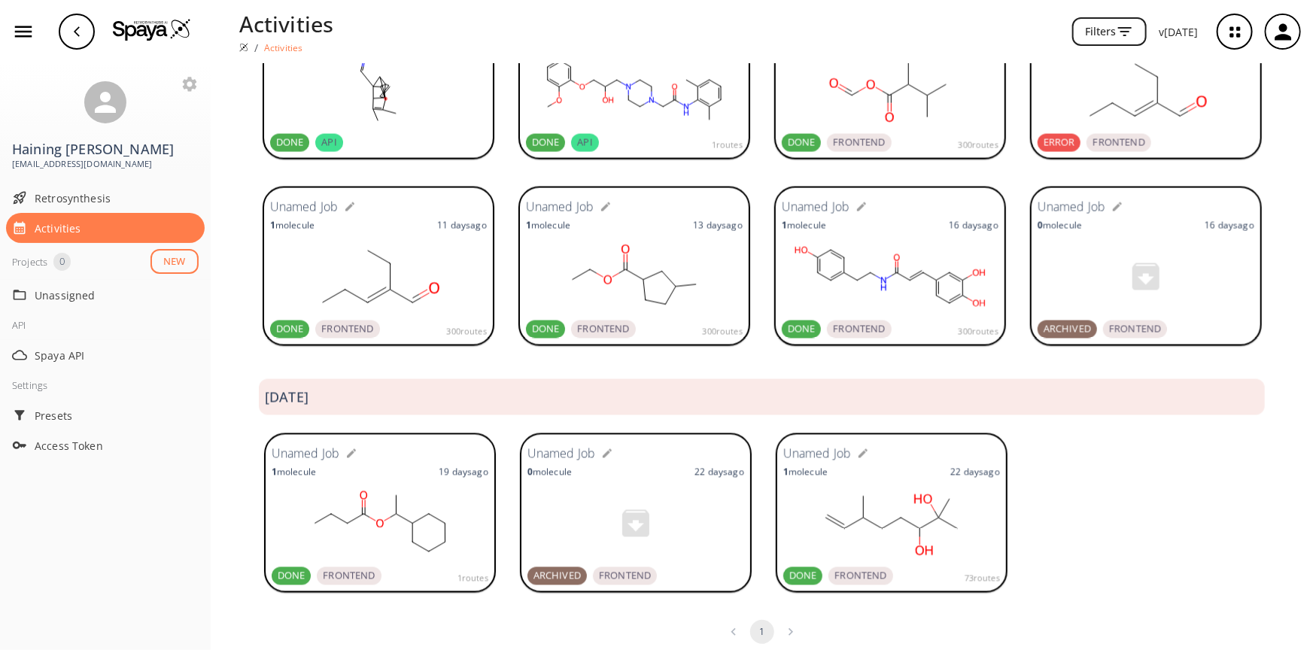
click at [832, 263] on rect at bounding box center [890, 276] width 217 height 75
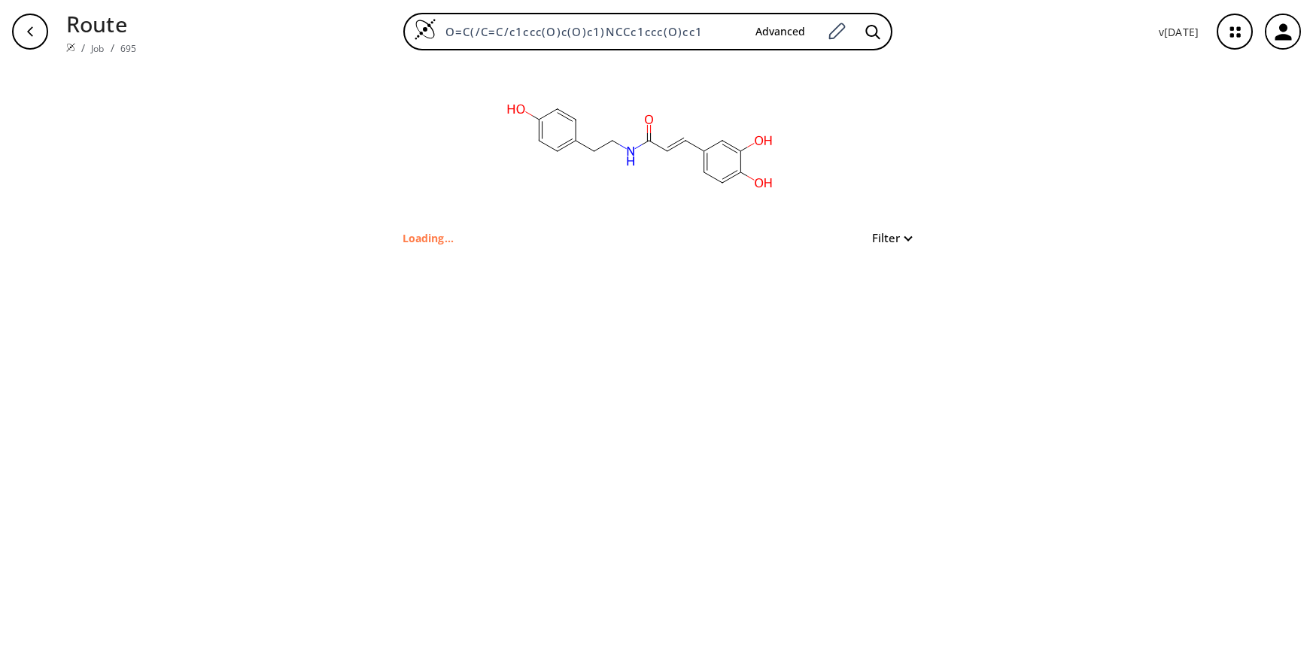
click at [559, 26] on input "O=C(/C=C/c1ccc(O)c(O)c1)NCCc1ccc(O)cc1" at bounding box center [589, 31] width 307 height 15
